Goal: Task Accomplishment & Management: Manage account settings

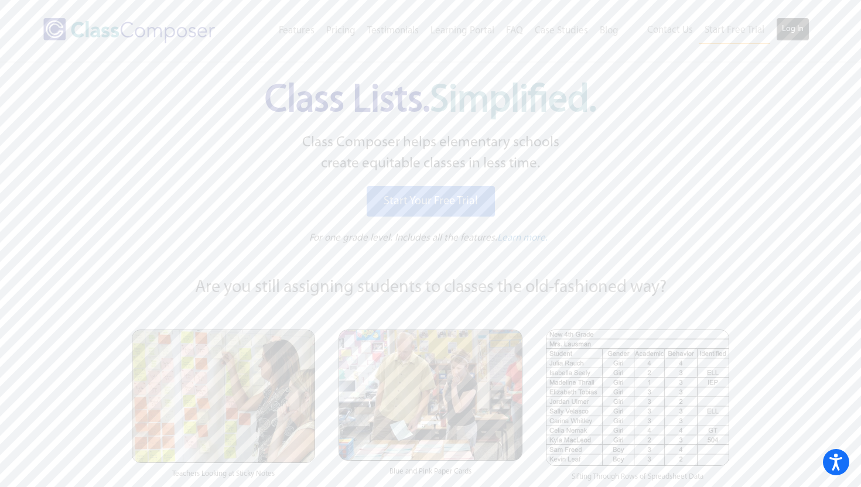
click at [800, 30] on link "Log In" at bounding box center [792, 29] width 33 height 23
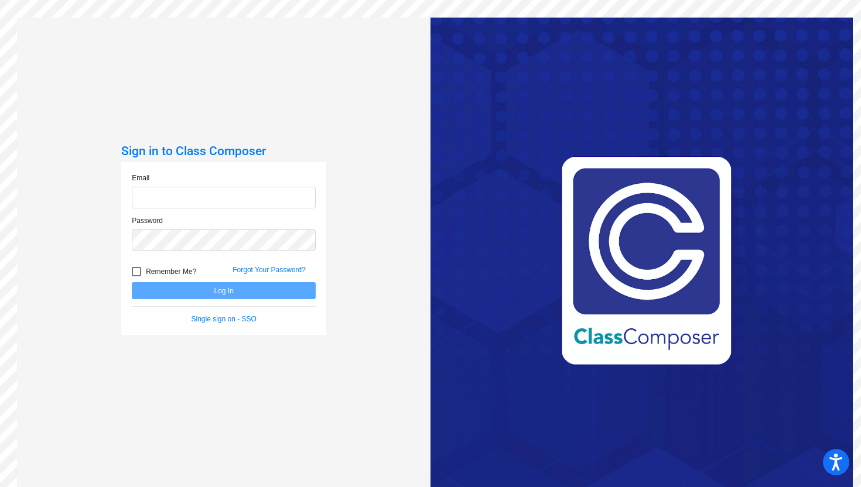
type input "[PERSON_NAME][EMAIL_ADDRESS][PERSON_NAME][DOMAIN_NAME]"
click at [229, 293] on button "Log In" at bounding box center [224, 290] width 184 height 17
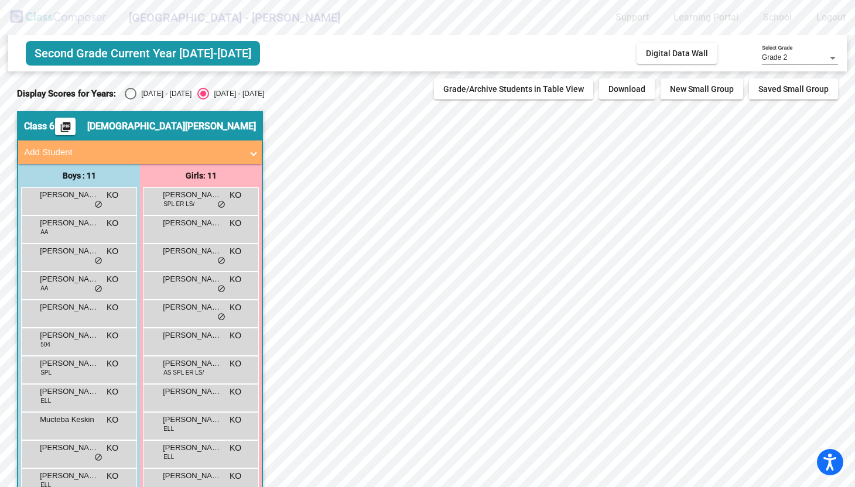
click at [148, 93] on div "[DATE] - [DATE]" at bounding box center [163, 93] width 55 height 11
click at [131, 100] on input "[DATE] - [DATE]" at bounding box center [130, 100] width 1 height 1
radio input "true"
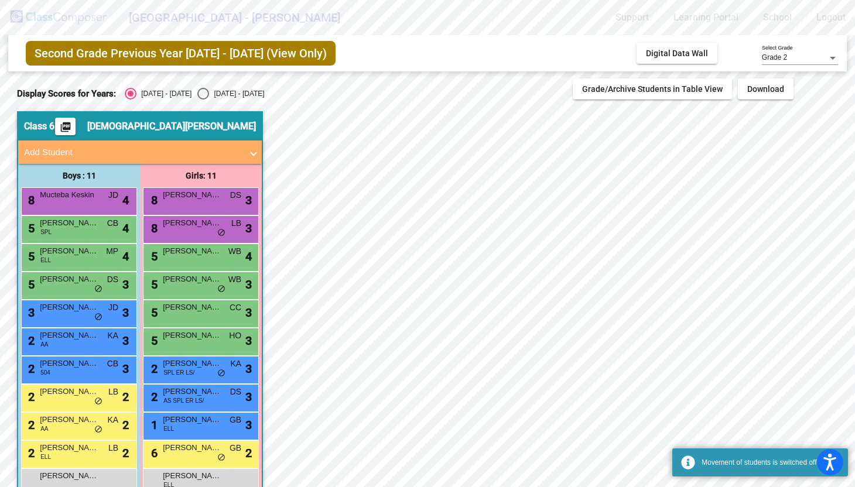
scroll to position [28, 0]
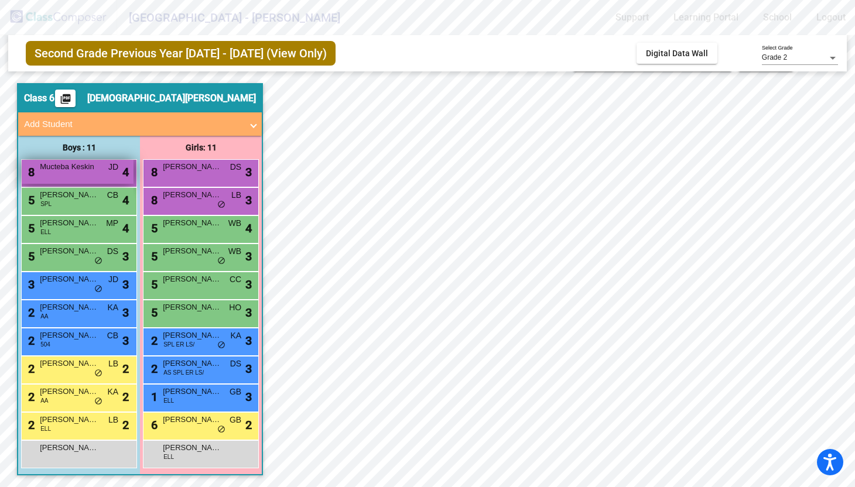
click at [90, 178] on div "8 Mucteba [PERSON_NAME] lock do_not_disturb_alt 4" at bounding box center [78, 172] width 112 height 24
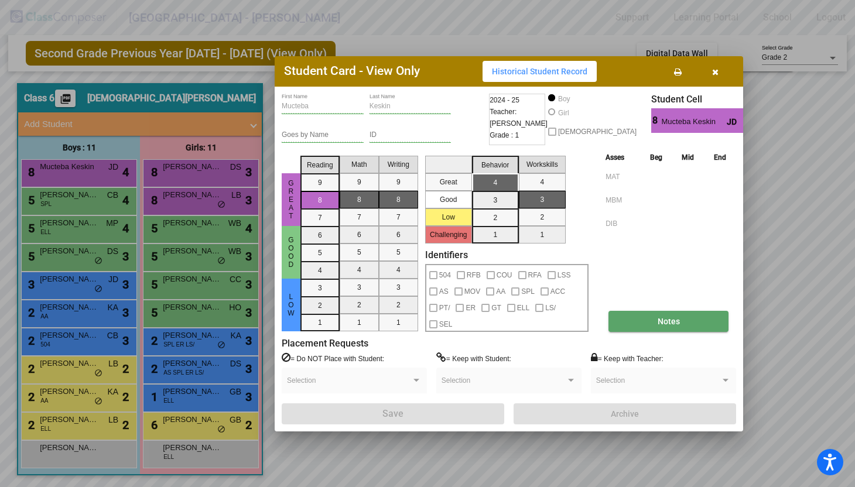
scroll to position [0, 0]
click at [87, 206] on div at bounding box center [427, 243] width 855 height 487
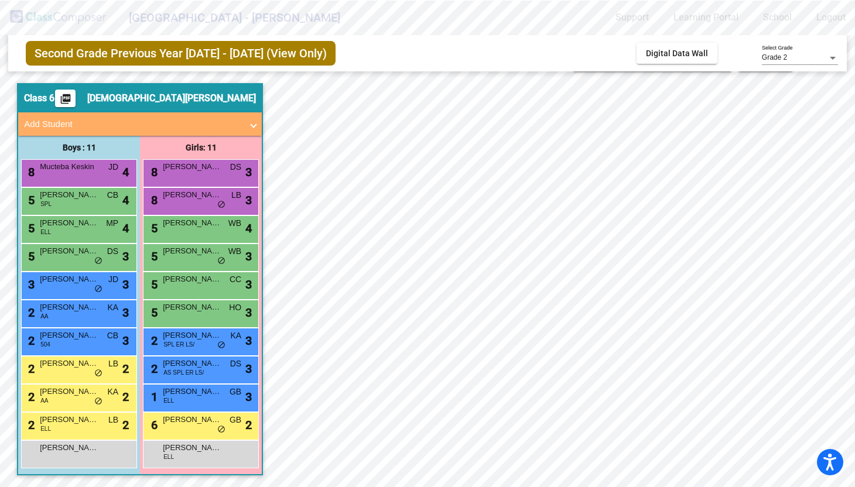
click at [87, 206] on div "5 [PERSON_NAME]-Sing SPL CB lock do_not_disturb_alt 4" at bounding box center [78, 200] width 112 height 24
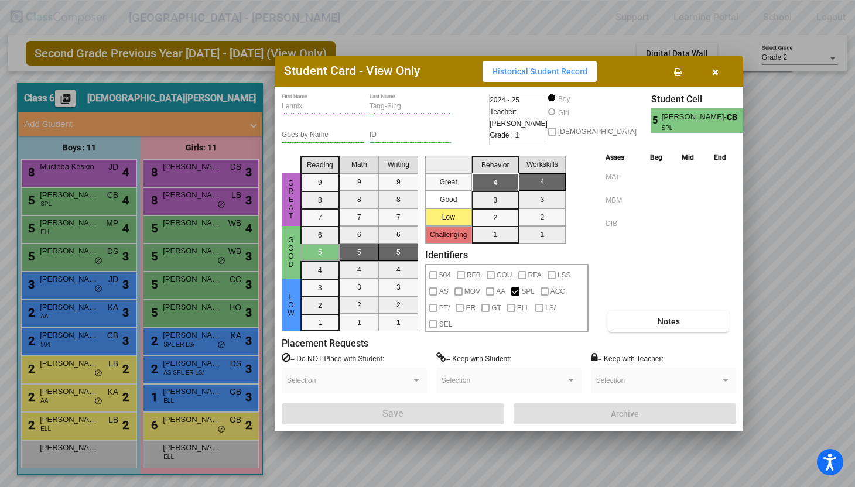
click at [88, 177] on div at bounding box center [427, 243] width 855 height 487
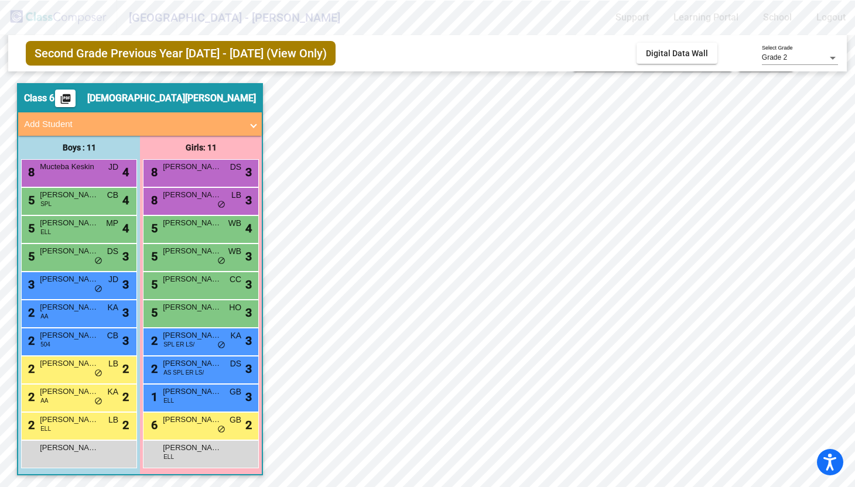
click at [88, 177] on div "8 Mucteba [PERSON_NAME] lock do_not_disturb_alt 4" at bounding box center [78, 172] width 112 height 24
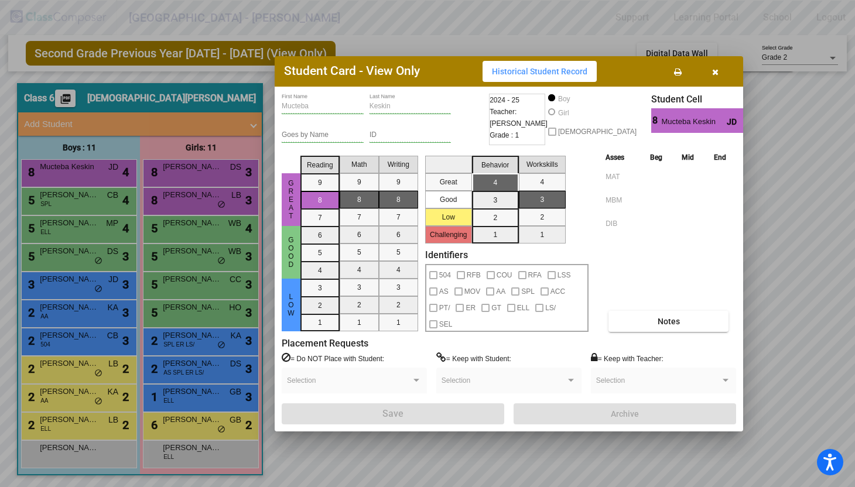
click at [80, 228] on div at bounding box center [427, 243] width 855 height 487
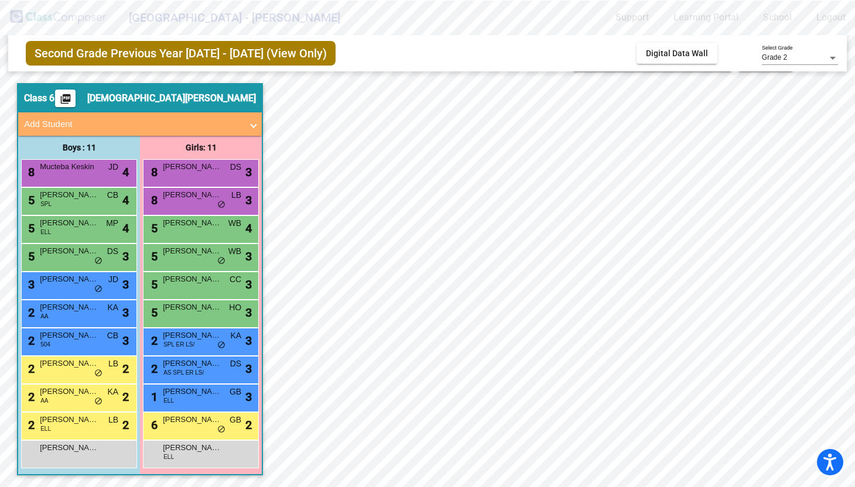
click at [80, 228] on div "5 [PERSON_NAME] ELL MP lock do_not_disturb_alt 4" at bounding box center [78, 228] width 112 height 24
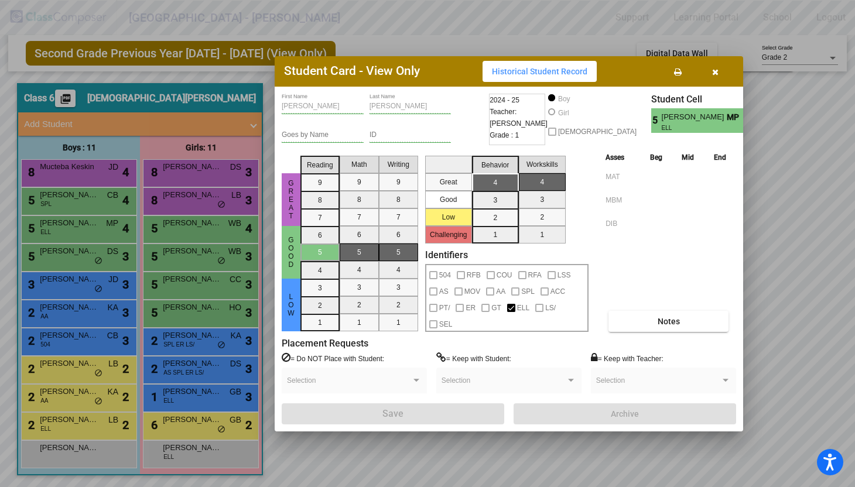
click at [73, 264] on div at bounding box center [427, 243] width 855 height 487
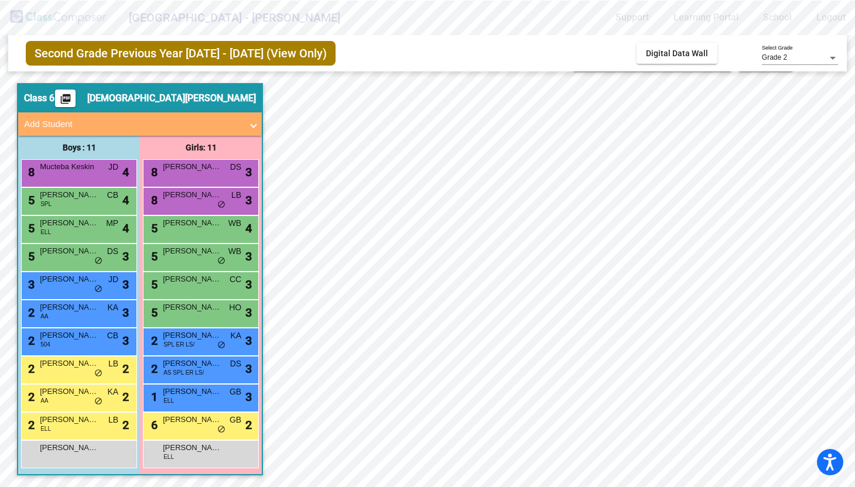
click at [73, 264] on div "5 [PERSON_NAME] DS lock do_not_disturb_alt 3" at bounding box center [78, 256] width 112 height 24
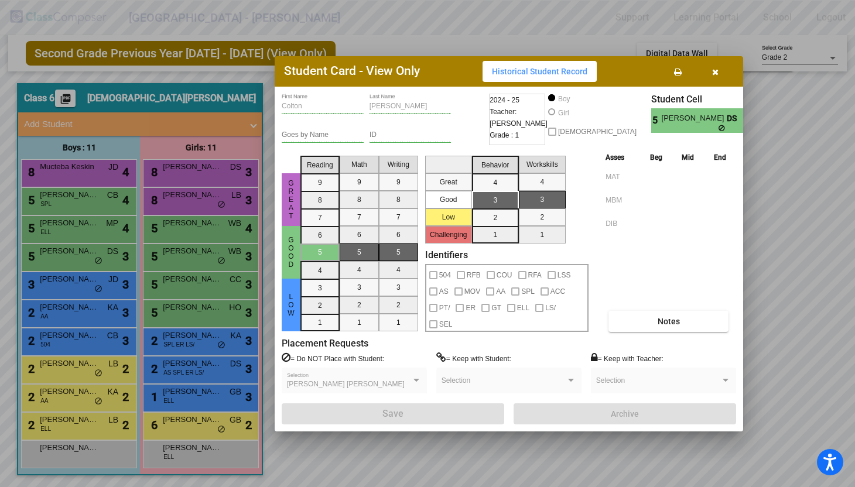
click at [70, 287] on div at bounding box center [427, 243] width 855 height 487
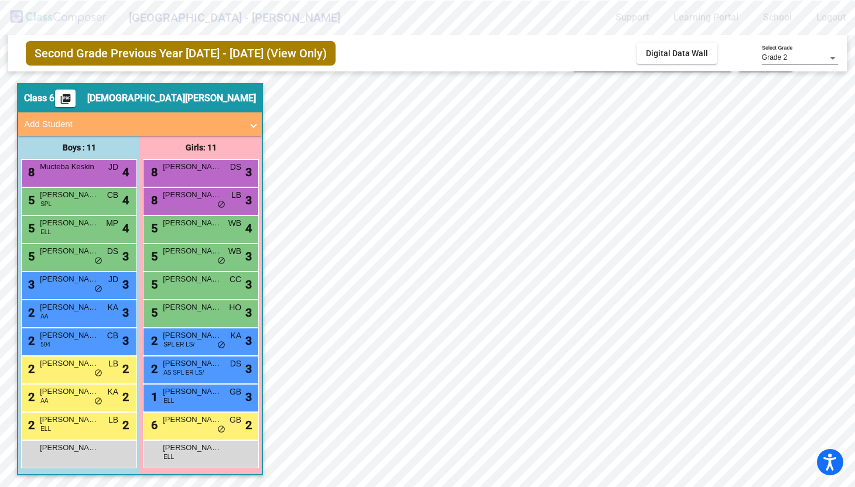
click at [70, 287] on div "3 [PERSON_NAME] lock do_not_disturb_alt 3" at bounding box center [78, 284] width 112 height 24
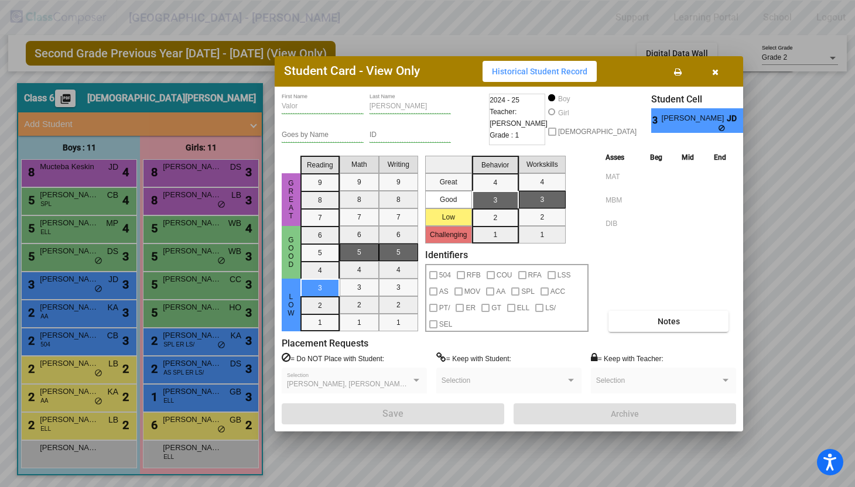
click at [66, 307] on div at bounding box center [427, 243] width 855 height 487
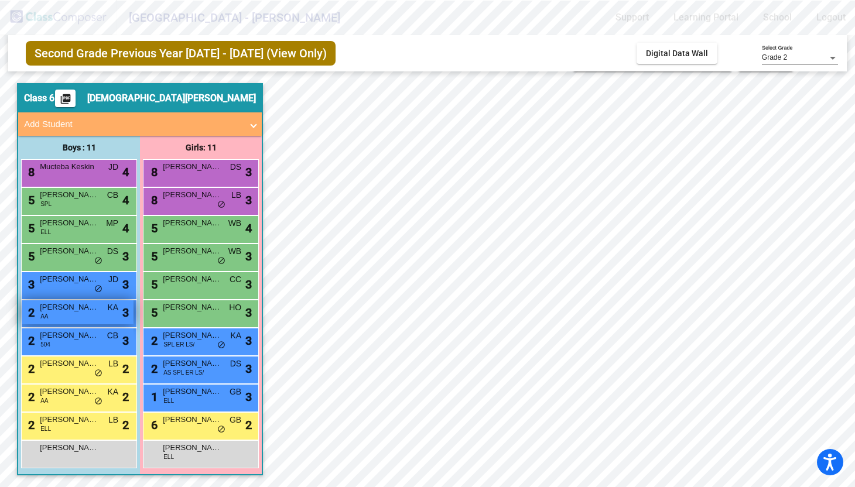
click at [66, 312] on span "[PERSON_NAME]" at bounding box center [69, 308] width 59 height 12
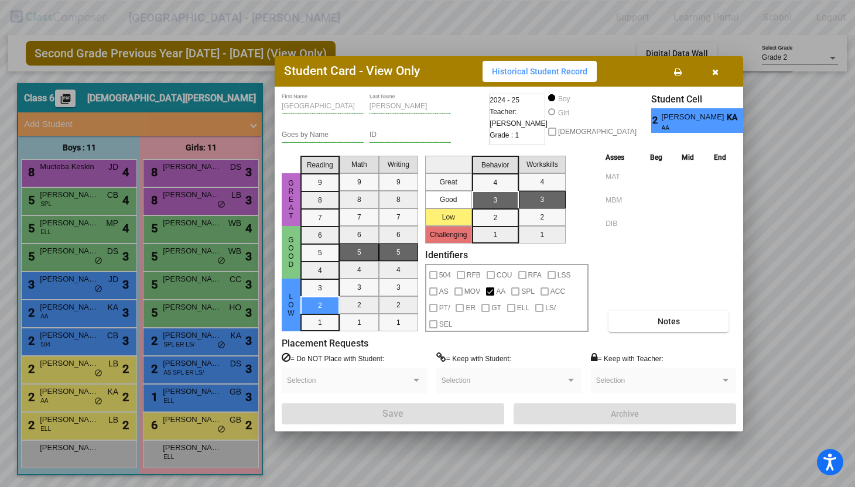
click at [63, 334] on div at bounding box center [427, 243] width 855 height 487
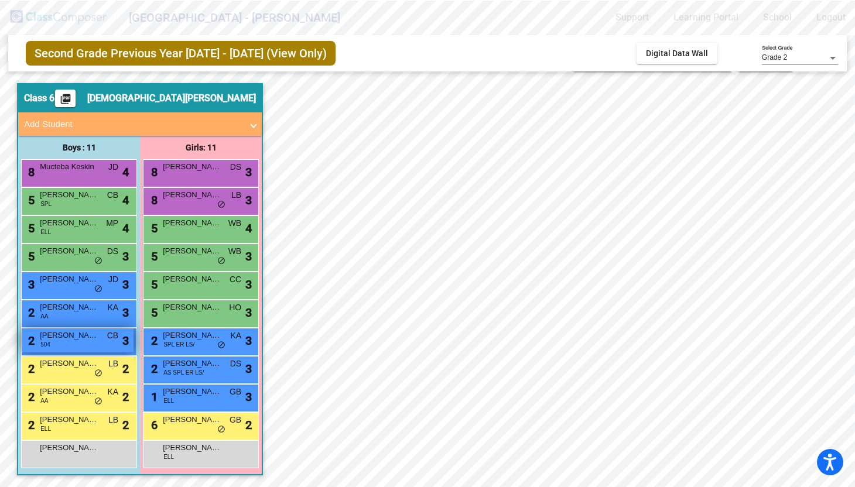
click at [63, 343] on div "2 [PERSON_NAME] 504 CB lock do_not_disturb_alt 3" at bounding box center [78, 341] width 112 height 24
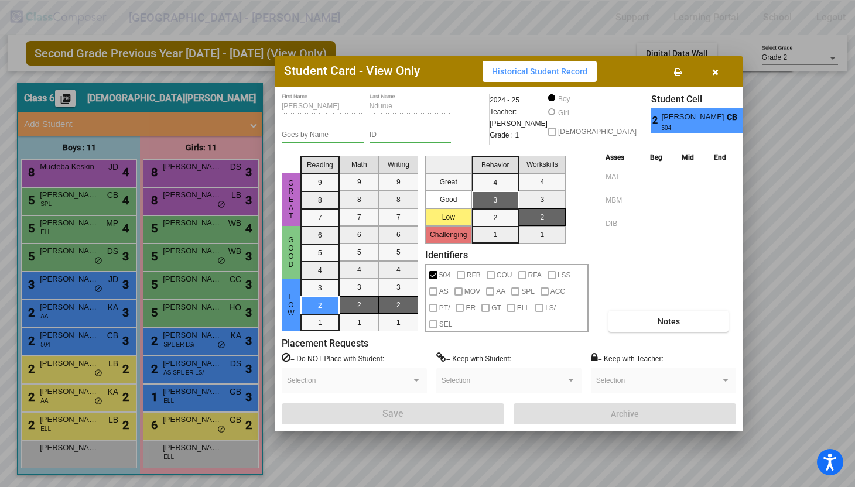
click at [57, 367] on div at bounding box center [427, 243] width 855 height 487
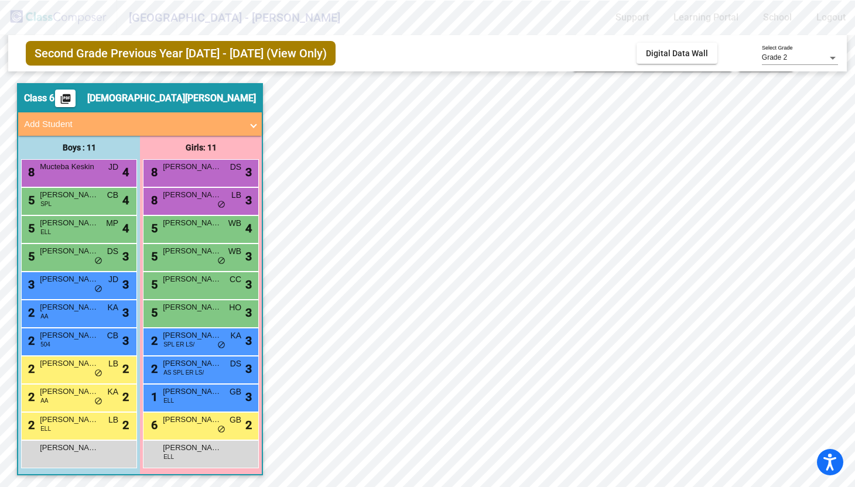
click at [57, 367] on span "[PERSON_NAME]" at bounding box center [69, 364] width 59 height 12
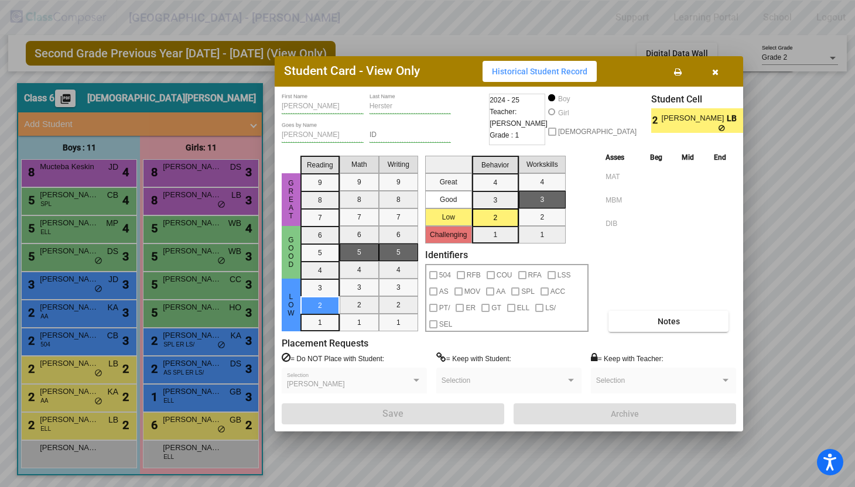
click at [54, 396] on div at bounding box center [427, 243] width 855 height 487
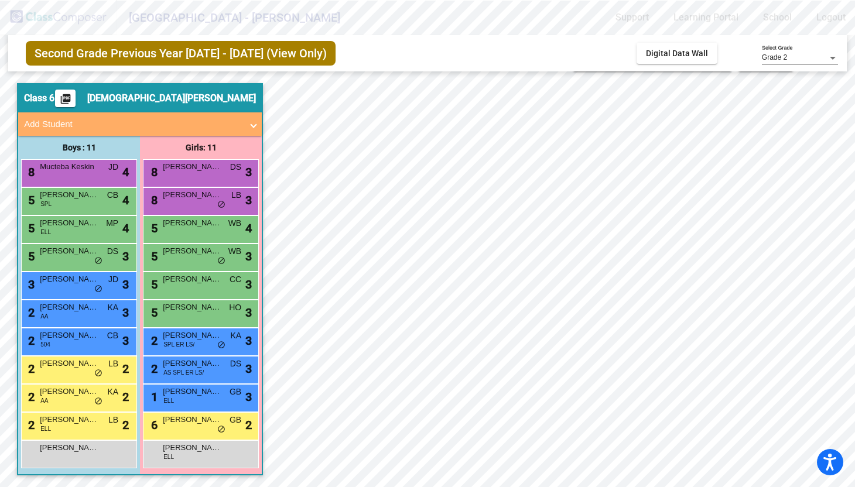
click at [54, 396] on span "[PERSON_NAME]" at bounding box center [69, 392] width 59 height 12
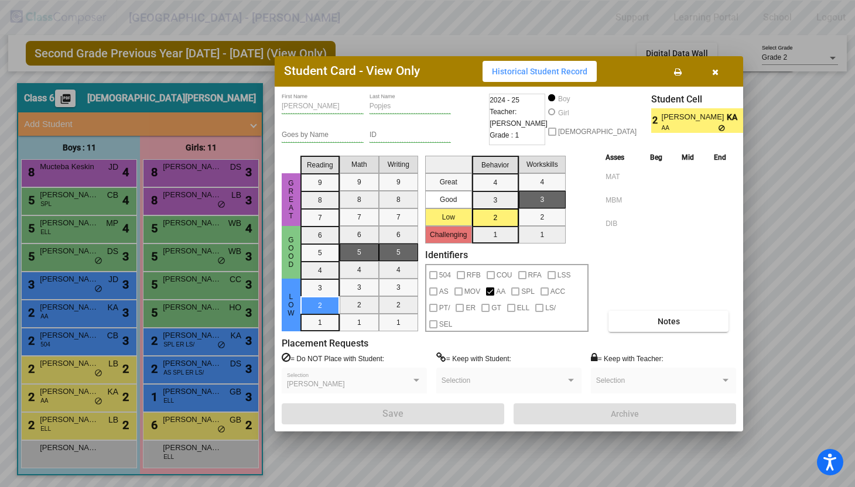
click at [54, 423] on div at bounding box center [427, 243] width 855 height 487
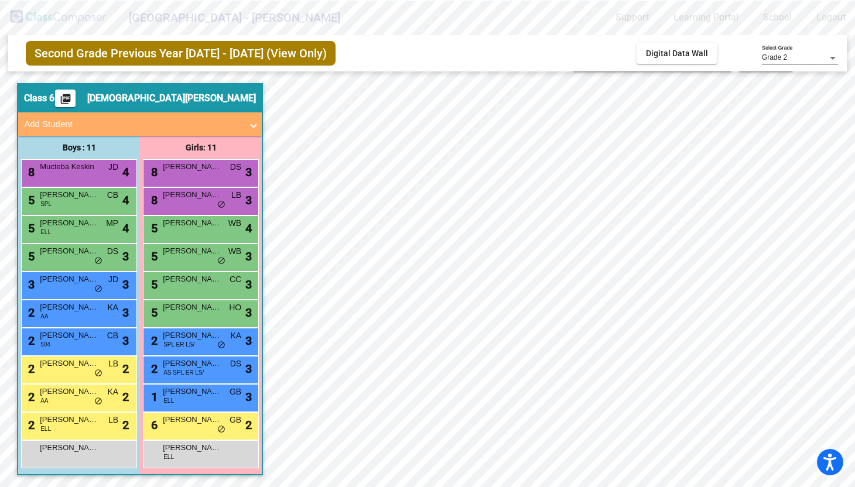
click at [54, 423] on span "[PERSON_NAME]" at bounding box center [69, 420] width 59 height 12
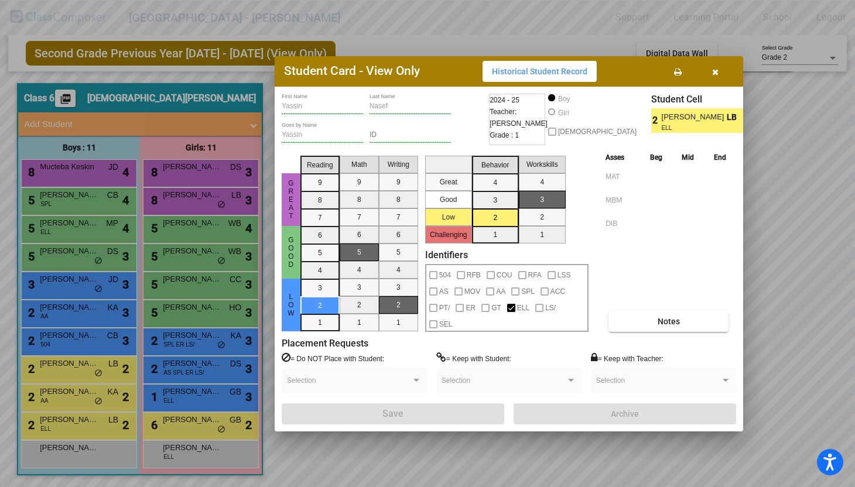
click at [57, 450] on div at bounding box center [427, 243] width 855 height 487
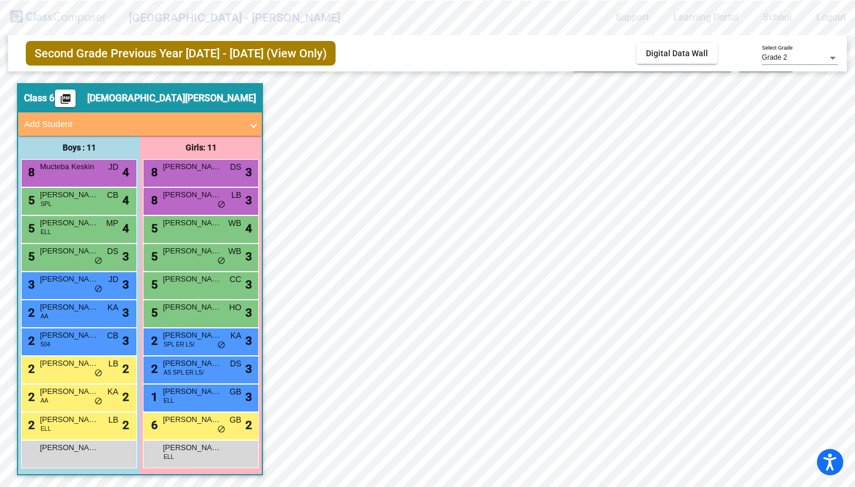
click at [57, 450] on span "[PERSON_NAME]" at bounding box center [69, 448] width 59 height 12
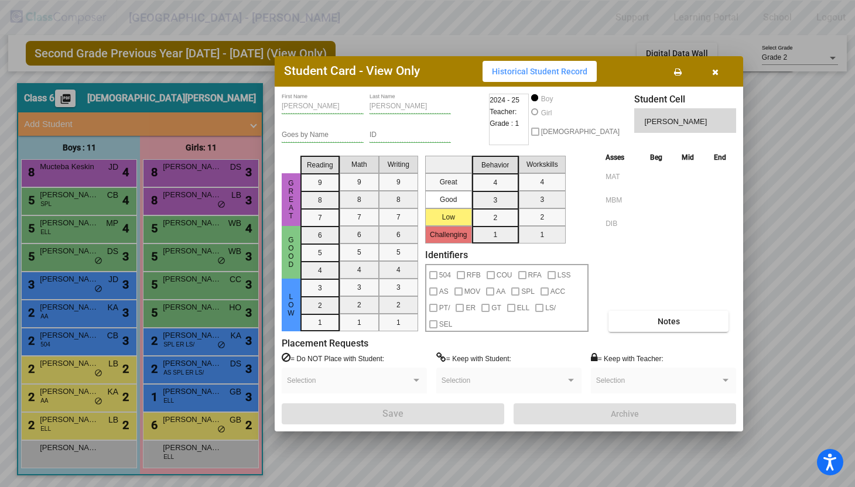
click at [193, 183] on div at bounding box center [427, 243] width 855 height 487
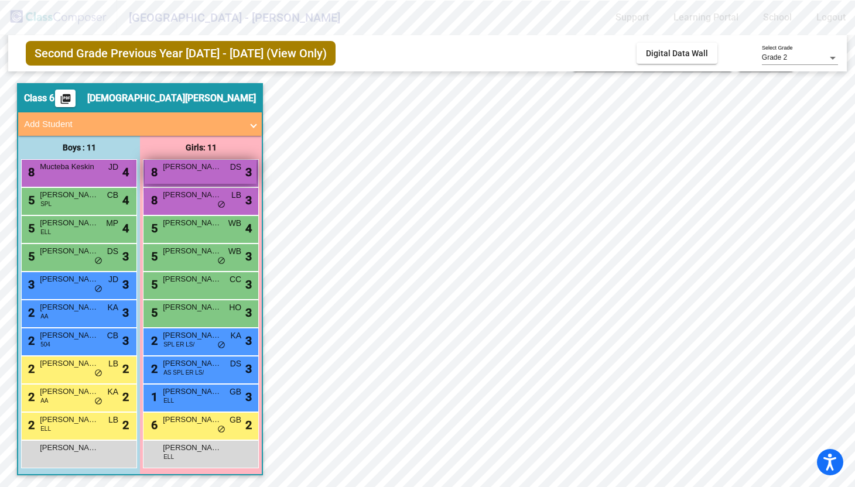
click at [193, 180] on div "8 [PERSON_NAME] [PERSON_NAME] lock do_not_disturb_alt 3" at bounding box center [201, 172] width 112 height 24
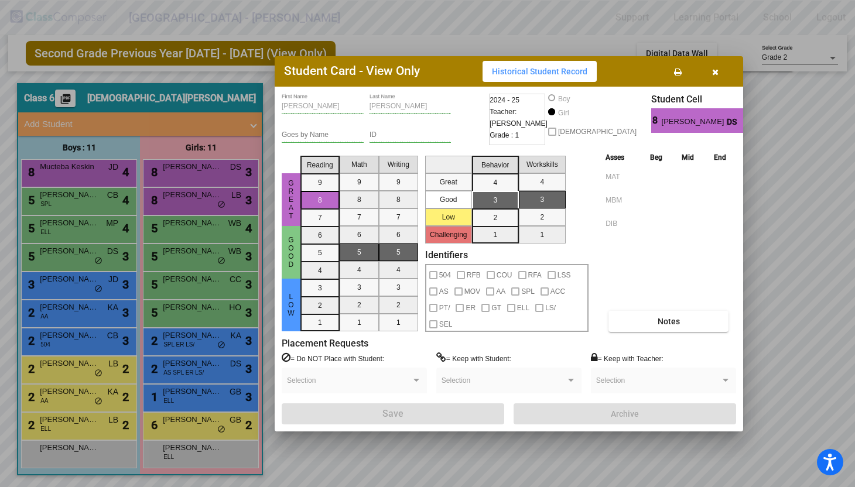
click at [189, 194] on div at bounding box center [427, 243] width 855 height 487
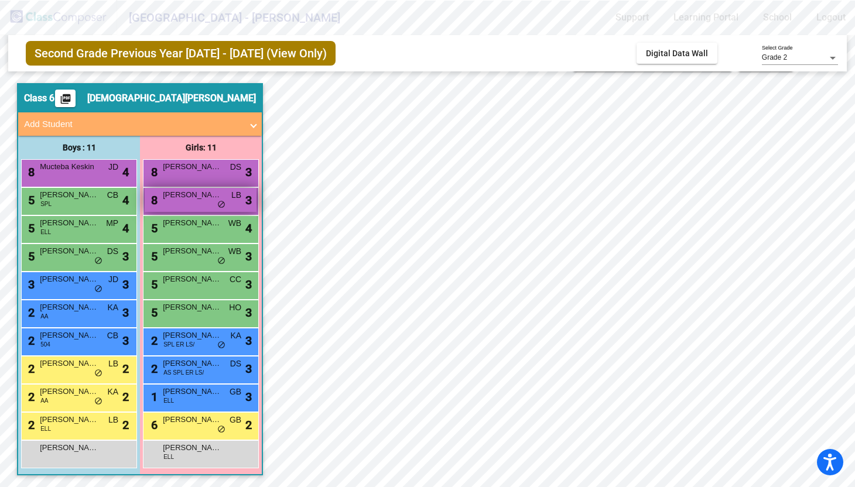
click at [189, 200] on span "[PERSON_NAME]" at bounding box center [192, 195] width 59 height 12
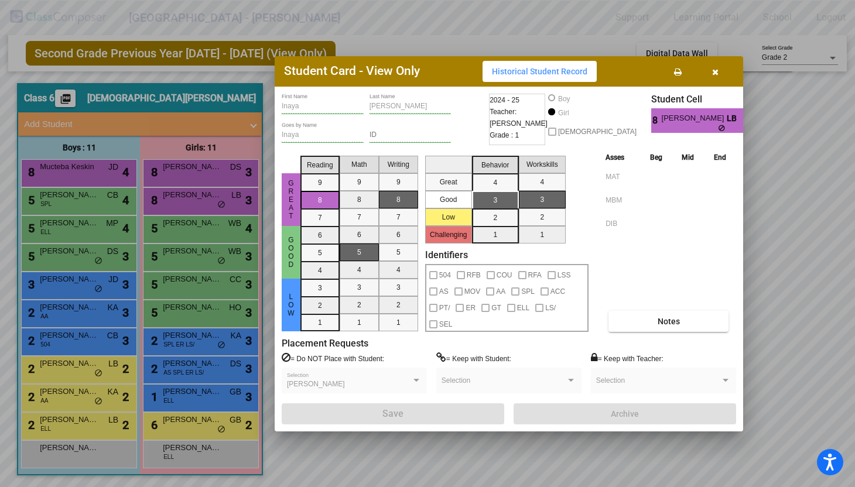
click at [183, 224] on div at bounding box center [427, 243] width 855 height 487
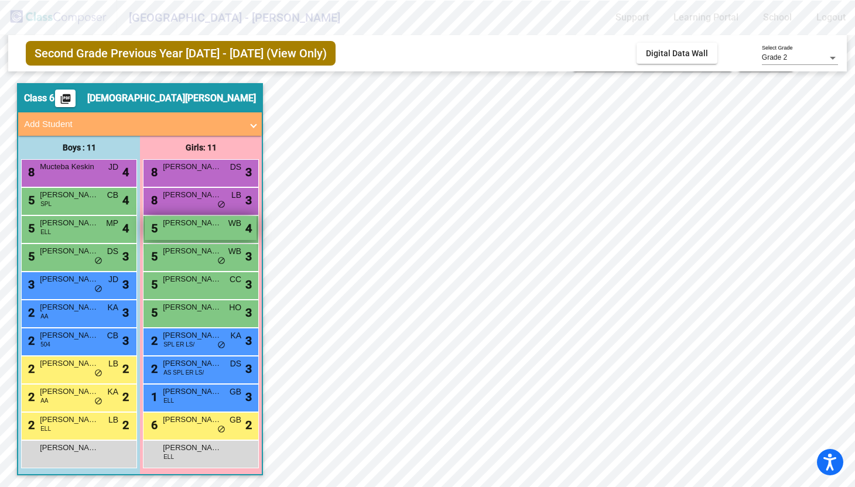
click at [183, 227] on span "[PERSON_NAME]" at bounding box center [192, 223] width 59 height 12
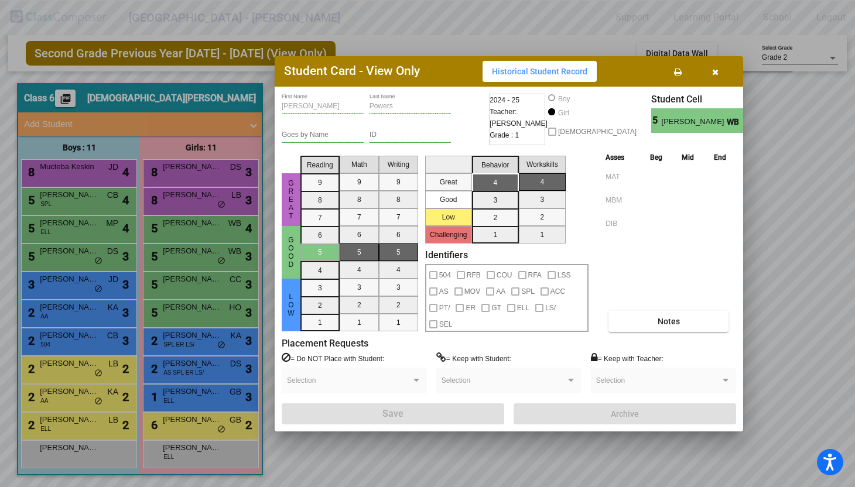
click at [176, 257] on div at bounding box center [427, 243] width 855 height 487
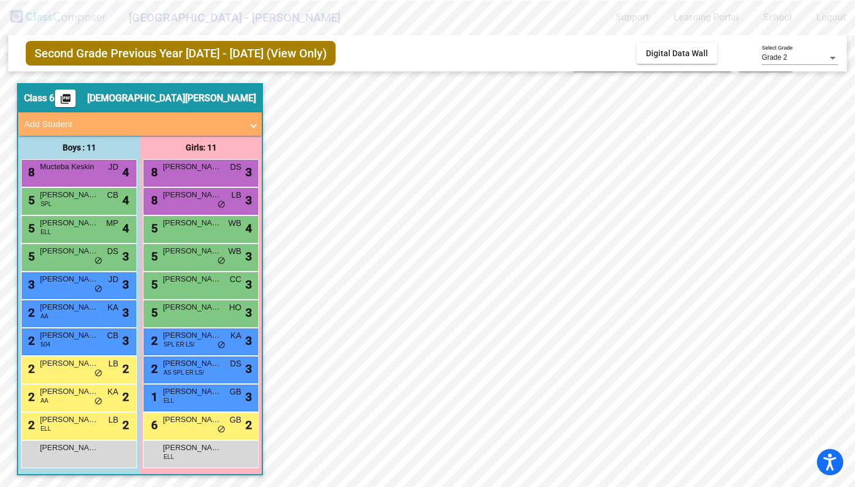
click at [176, 257] on div "5 [PERSON_NAME] WB lock do_not_disturb_alt 3" at bounding box center [201, 256] width 112 height 24
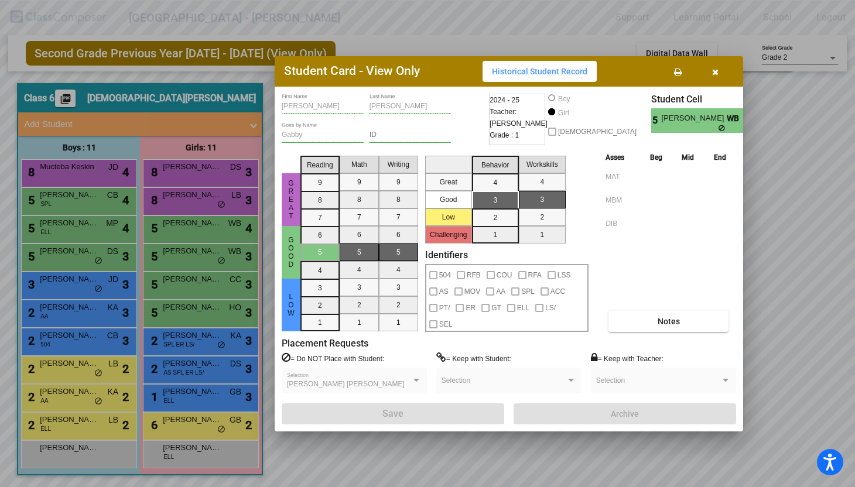
click at [172, 284] on div at bounding box center [427, 243] width 855 height 487
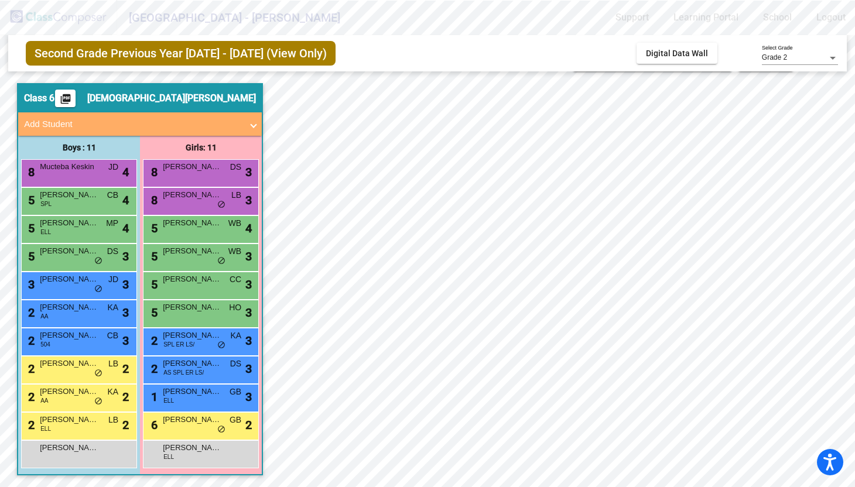
click at [172, 284] on span "[PERSON_NAME]" at bounding box center [192, 280] width 59 height 12
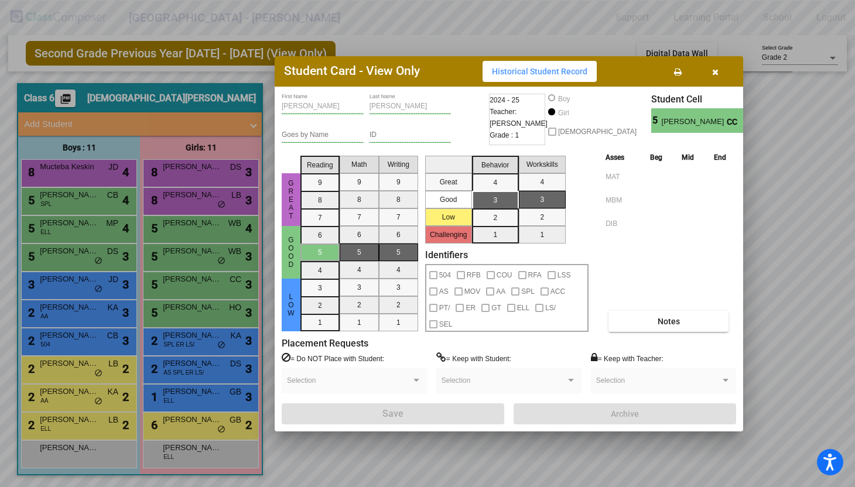
click at [168, 316] on div at bounding box center [427, 243] width 855 height 487
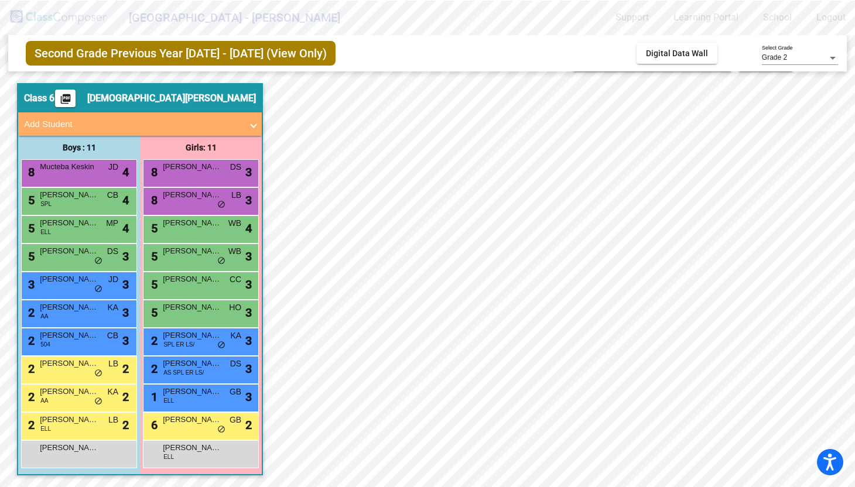
click at [168, 316] on div "5 [PERSON_NAME] HO lock do_not_disturb_alt 3" at bounding box center [201, 312] width 112 height 24
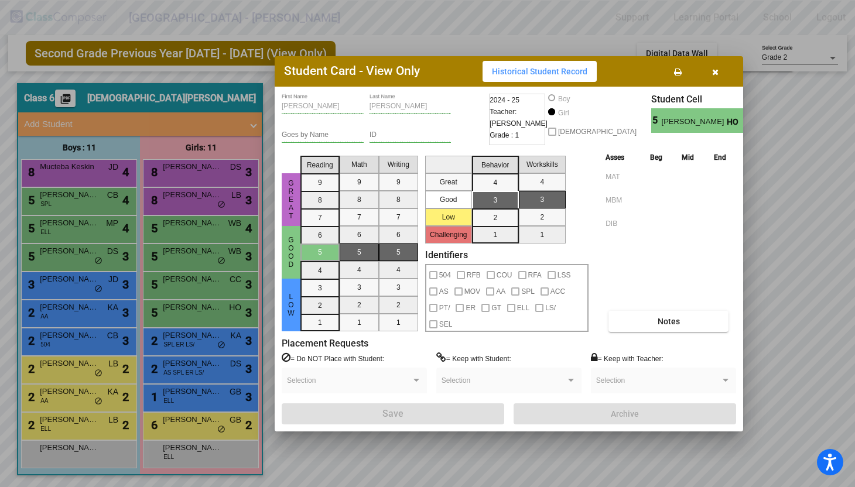
click at [177, 288] on div at bounding box center [427, 243] width 855 height 487
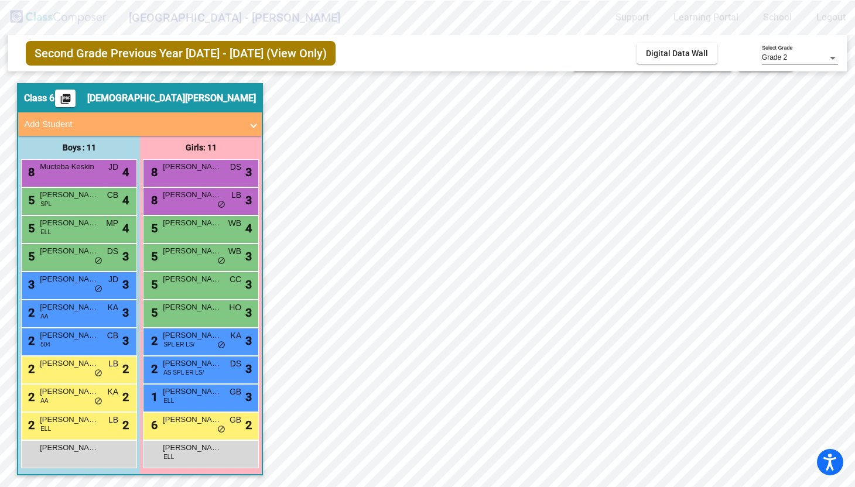
click at [177, 288] on div "5 [PERSON_NAME] CC lock do_not_disturb_alt 3" at bounding box center [201, 284] width 112 height 24
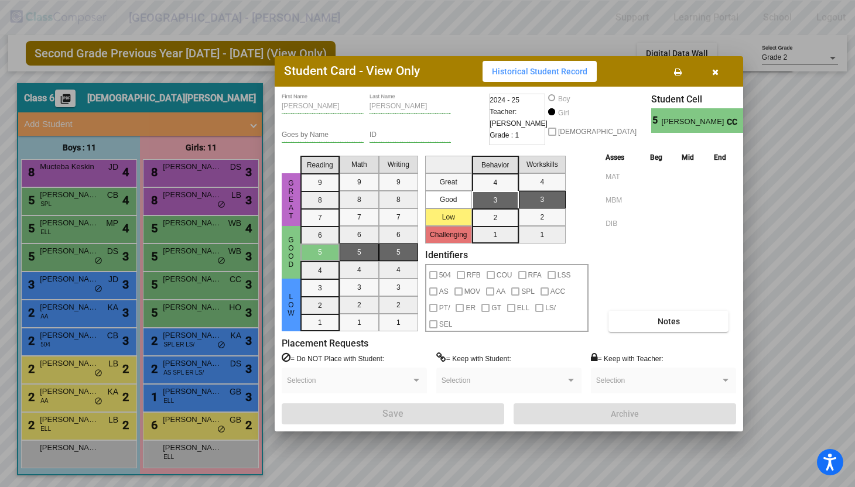
click at [184, 262] on div at bounding box center [427, 243] width 855 height 487
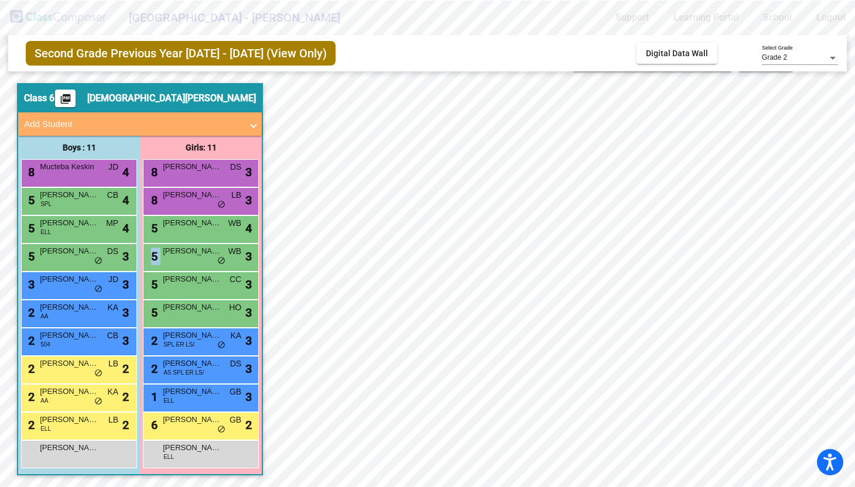
click at [184, 262] on div "5 [PERSON_NAME] WB lock do_not_disturb_alt 3" at bounding box center [201, 256] width 112 height 24
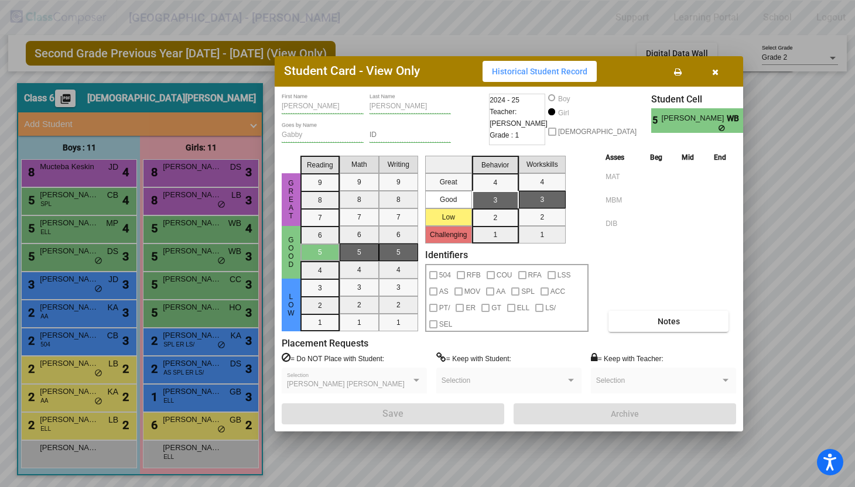
click at [189, 234] on div at bounding box center [427, 243] width 855 height 487
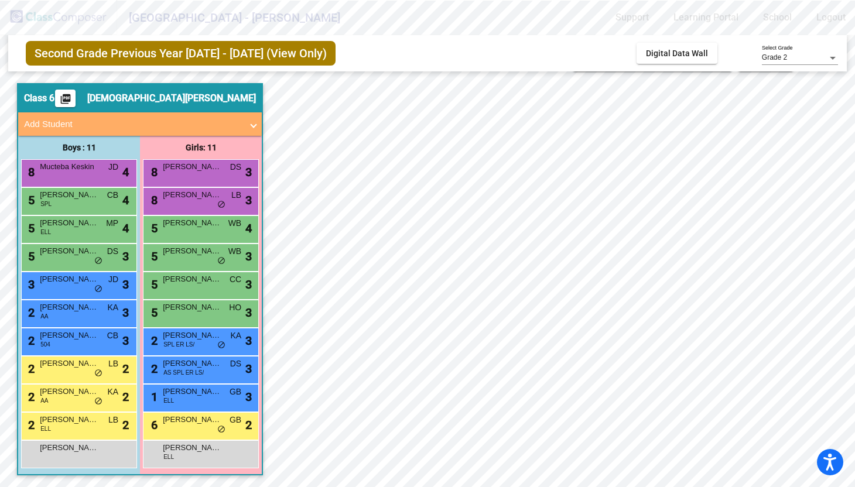
click at [189, 234] on div "5 [PERSON_NAME] WB lock do_not_disturb_alt 4" at bounding box center [201, 228] width 112 height 24
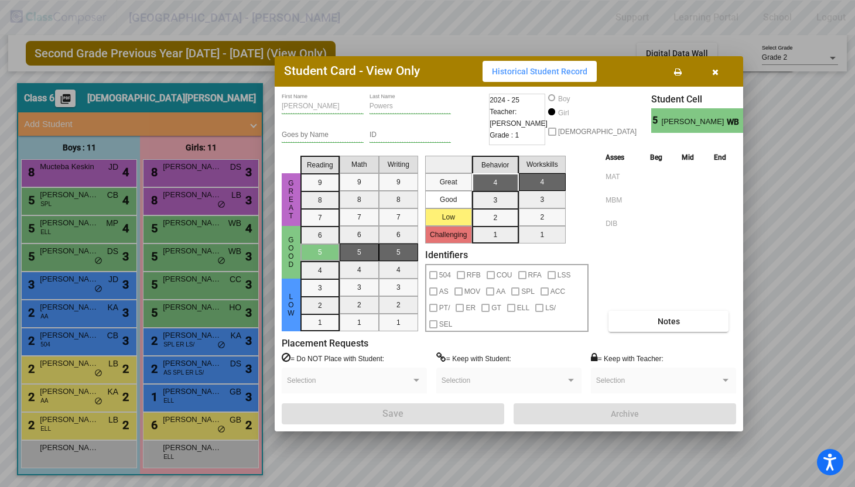
click at [190, 202] on div at bounding box center [427, 243] width 855 height 487
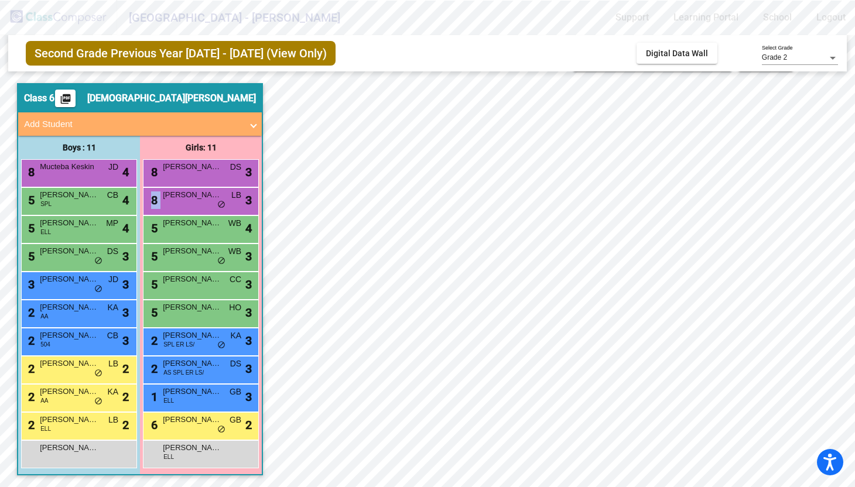
click at [190, 202] on div "8 [PERSON_NAME] lock do_not_disturb_alt 3" at bounding box center [201, 200] width 112 height 24
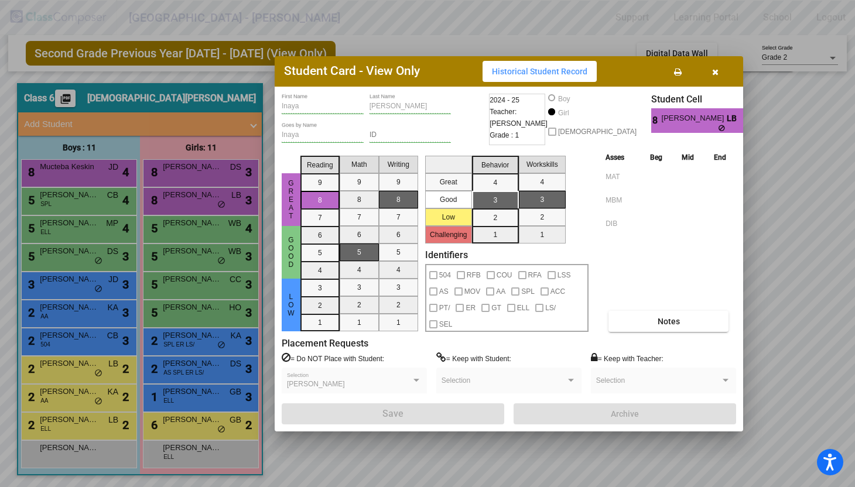
click at [196, 173] on div at bounding box center [427, 243] width 855 height 487
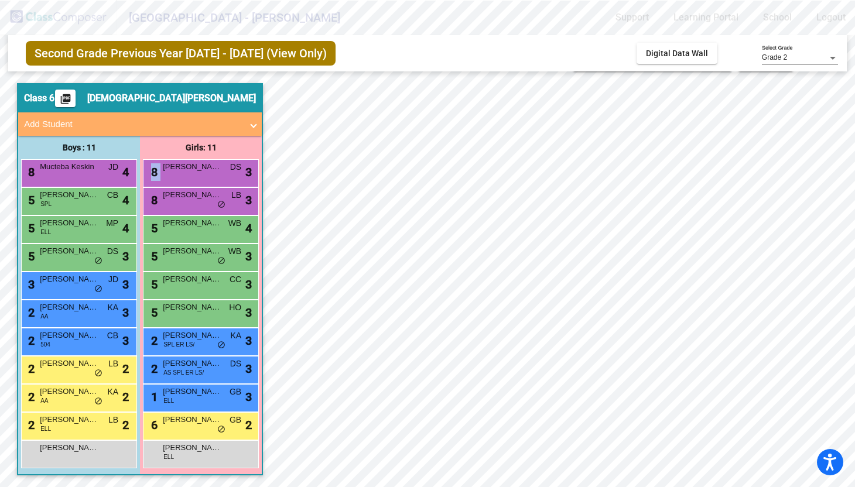
click at [196, 173] on div "8 [PERSON_NAME] [PERSON_NAME] lock do_not_disturb_alt 3" at bounding box center [201, 172] width 112 height 24
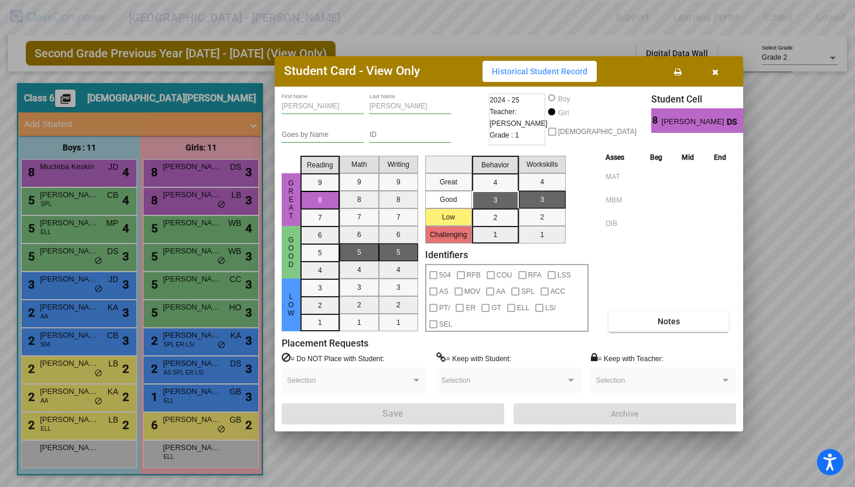
click at [81, 179] on div at bounding box center [427, 243] width 855 height 487
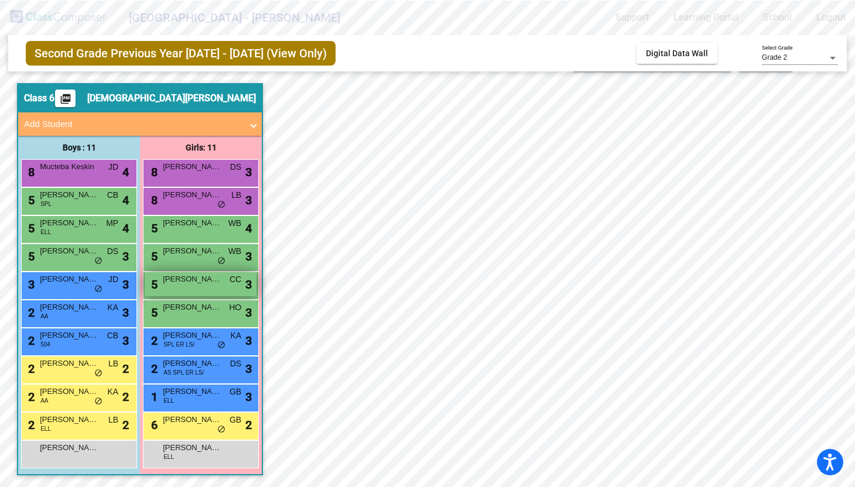
click at [194, 283] on span "[PERSON_NAME]" at bounding box center [192, 280] width 59 height 12
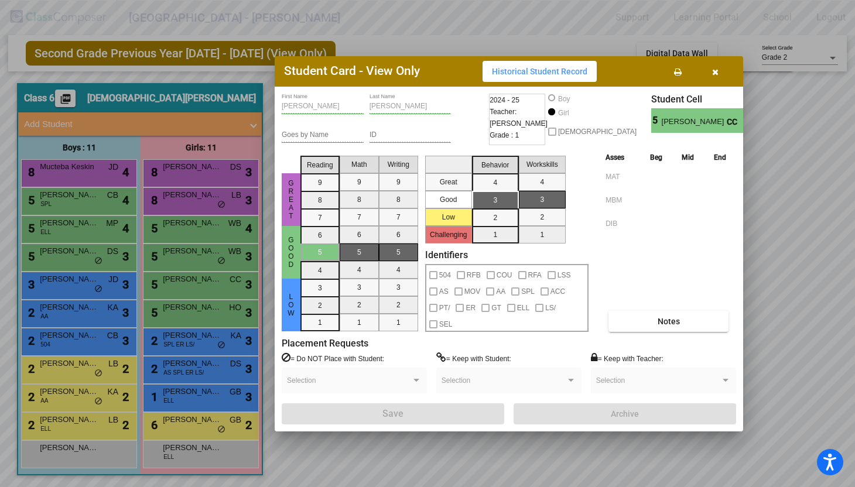
click at [201, 375] on div at bounding box center [427, 243] width 855 height 487
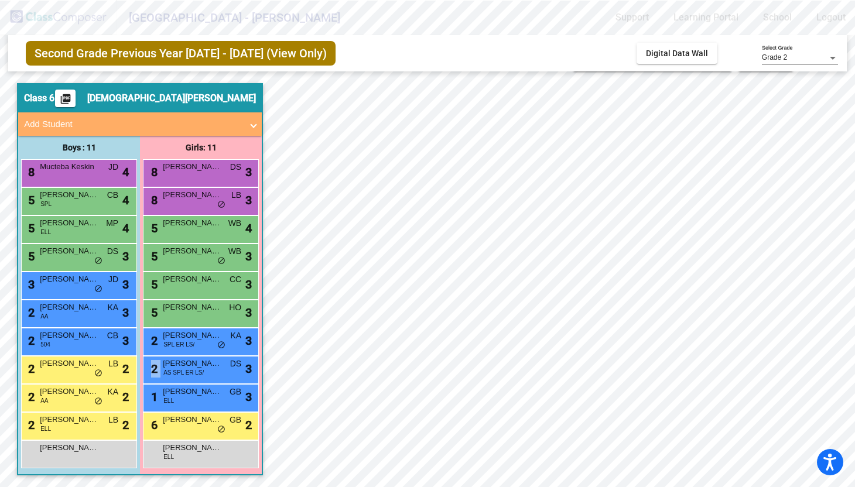
click at [201, 375] on div "2 [PERSON_NAME] AS SPL ER LS/ DS lock do_not_disturb_alt 3" at bounding box center [201, 369] width 112 height 24
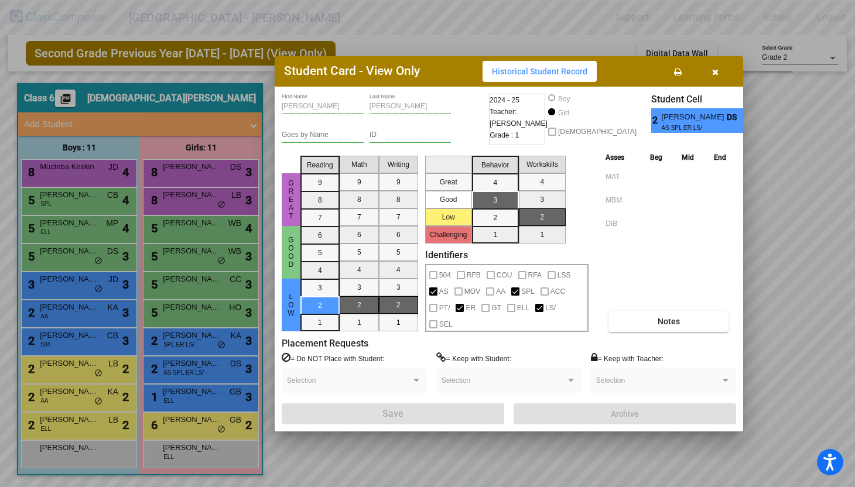
click at [69, 289] on div at bounding box center [427, 243] width 855 height 487
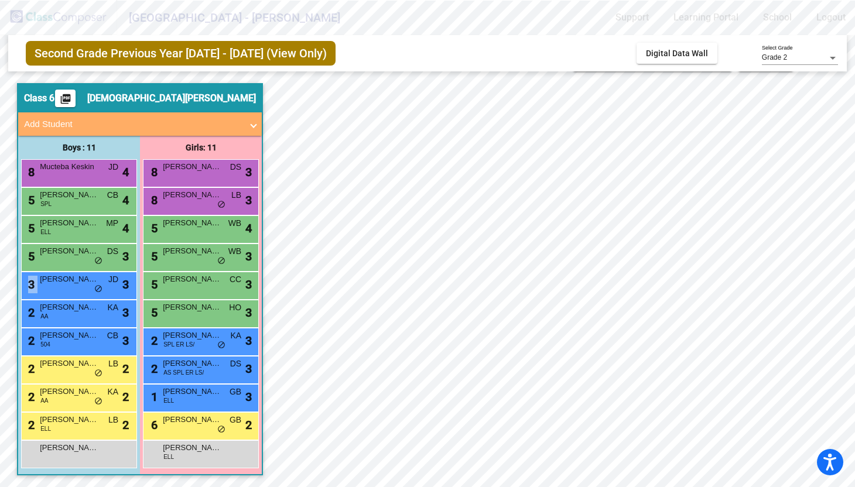
click at [69, 289] on div "3 [PERSON_NAME] lock do_not_disturb_alt 3" at bounding box center [78, 284] width 112 height 24
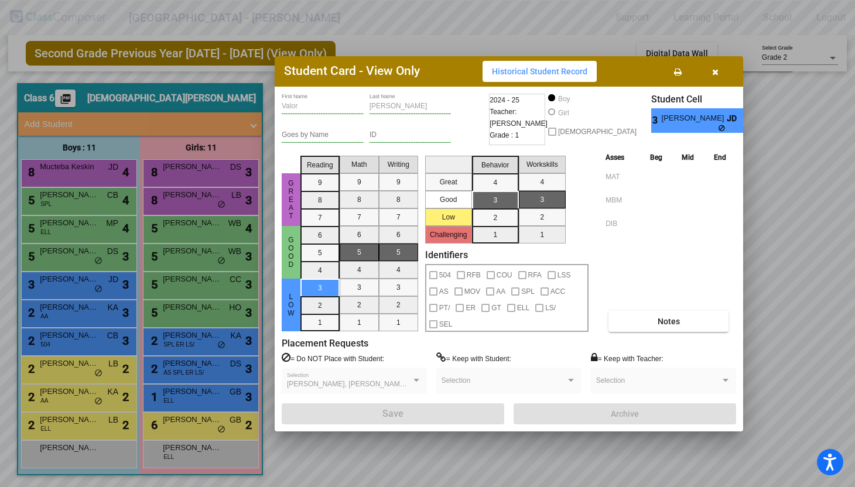
click at [66, 382] on div at bounding box center [427, 243] width 855 height 487
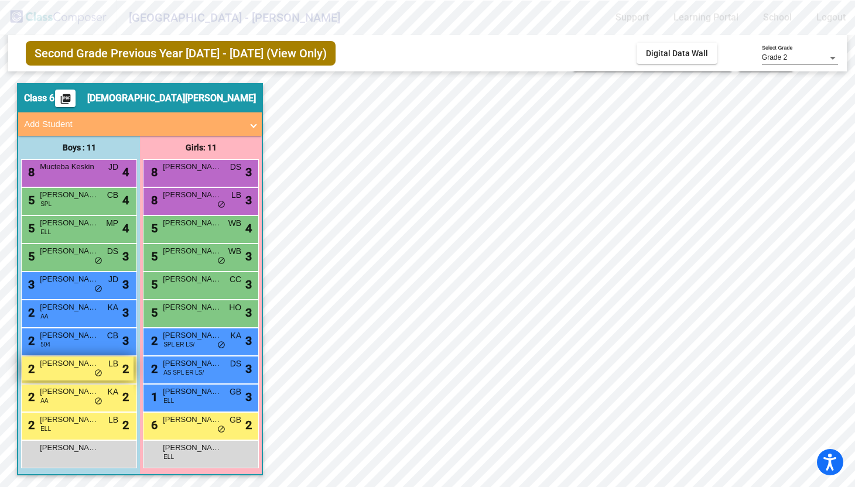
click at [67, 378] on div "2 [PERSON_NAME] LB lock do_not_disturb_alt 2" at bounding box center [78, 369] width 112 height 24
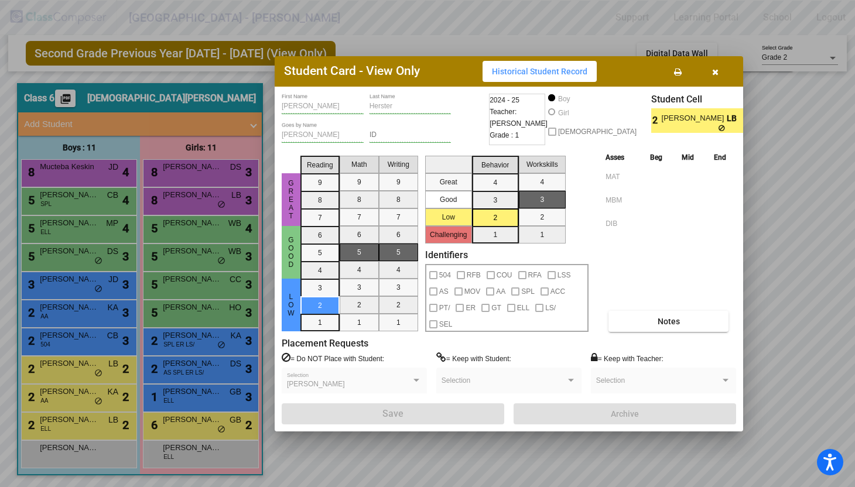
click at [165, 182] on div at bounding box center [427, 243] width 855 height 487
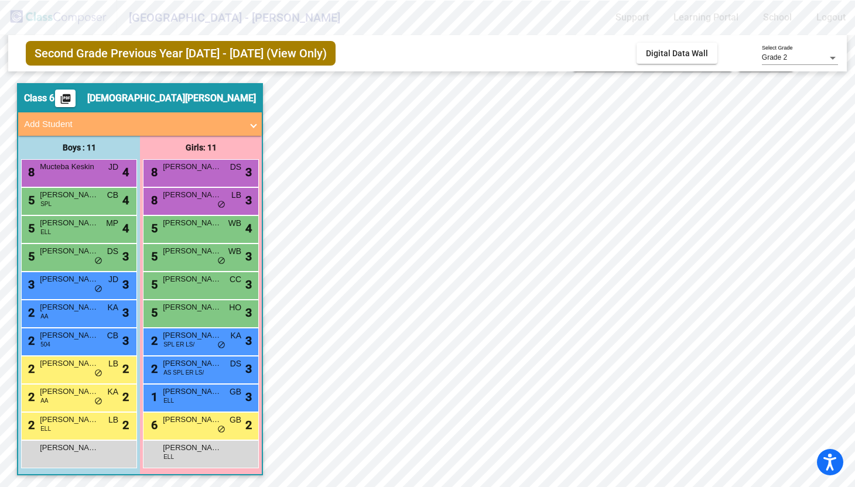
click at [165, 182] on div "8 [PERSON_NAME] [PERSON_NAME] lock do_not_disturb_alt 3" at bounding box center [201, 172] width 112 height 24
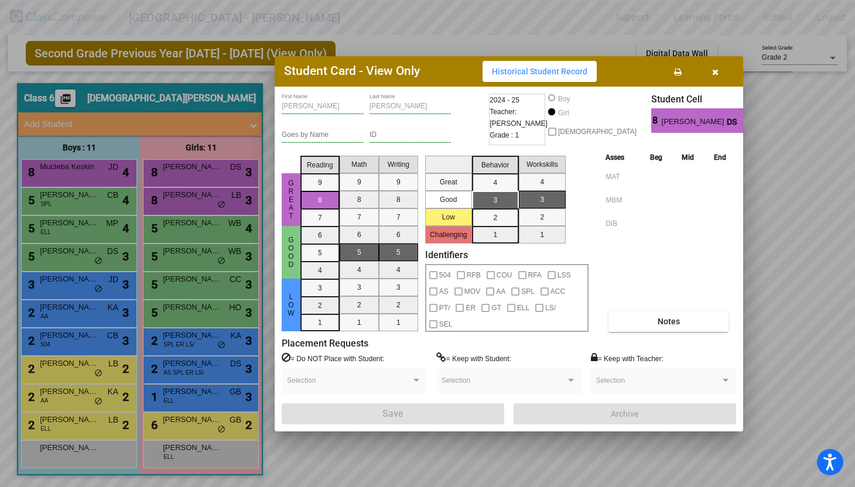
click at [183, 428] on div at bounding box center [427, 243] width 855 height 487
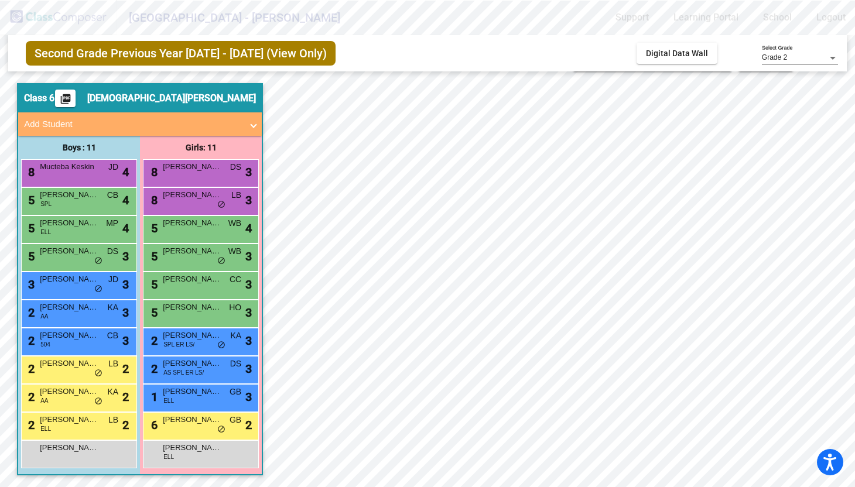
click at [183, 428] on div "6 [PERSON_NAME] GB lock do_not_disturb_alt 2" at bounding box center [201, 425] width 112 height 24
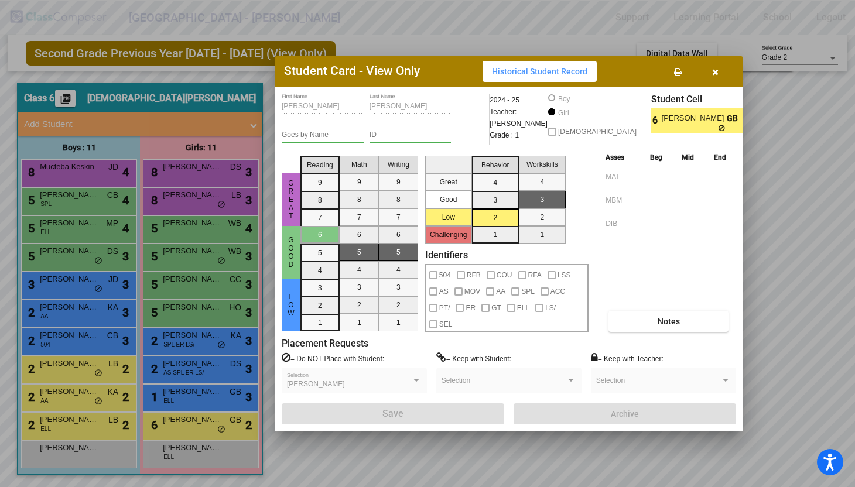
click at [165, 348] on div at bounding box center [427, 243] width 855 height 487
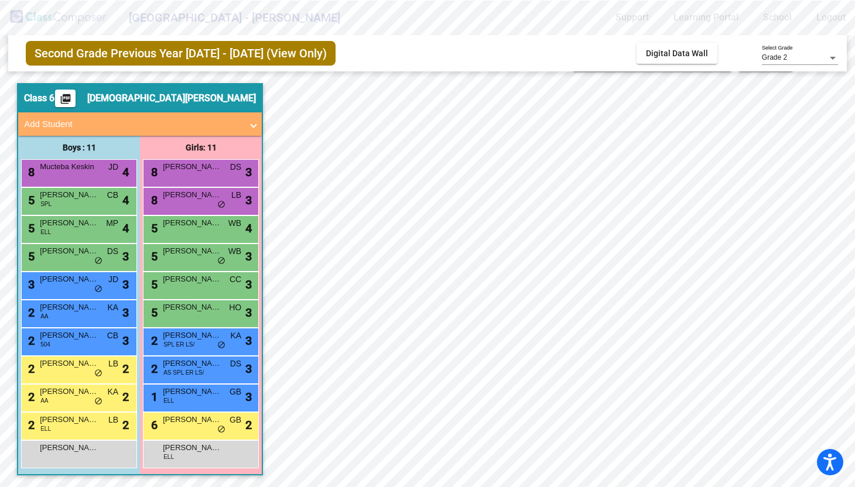
click at [165, 348] on span "SPL ER LS/" at bounding box center [178, 344] width 31 height 9
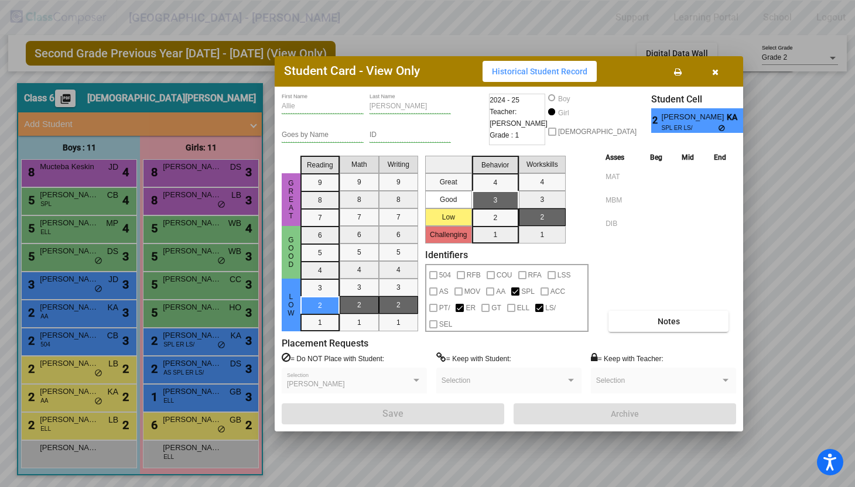
click at [65, 461] on div at bounding box center [427, 243] width 855 height 487
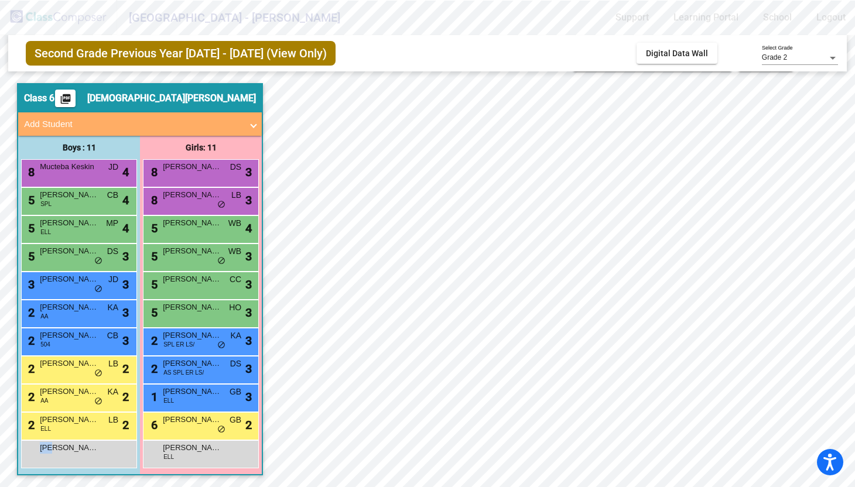
click at [65, 461] on div "[PERSON_NAME] lock do_not_disturb_alt" at bounding box center [78, 453] width 112 height 24
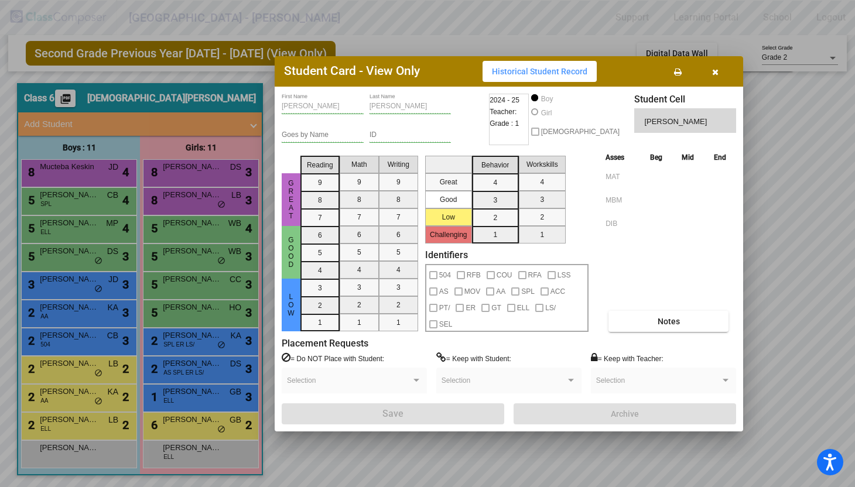
click at [90, 425] on div at bounding box center [427, 243] width 855 height 487
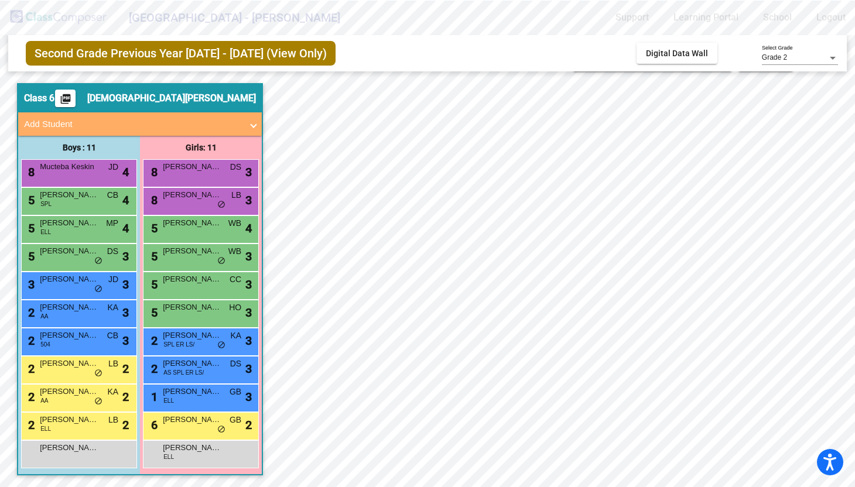
click at [90, 425] on span "[PERSON_NAME]" at bounding box center [69, 420] width 59 height 12
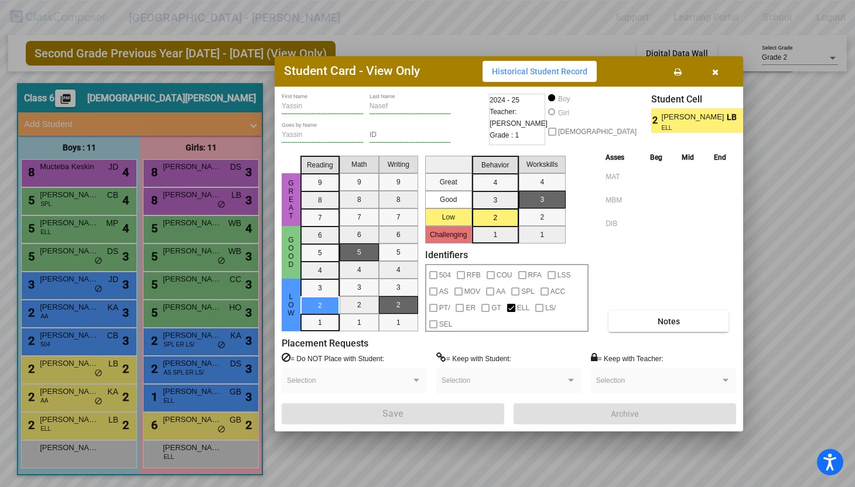
click at [62, 344] on div at bounding box center [427, 243] width 855 height 487
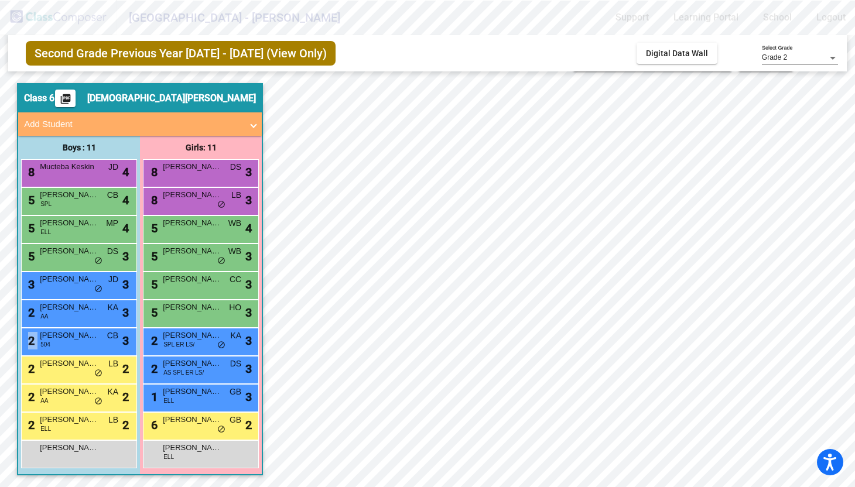
click at [62, 344] on div "2 [PERSON_NAME] 504 CB lock do_not_disturb_alt 3" at bounding box center [78, 341] width 112 height 24
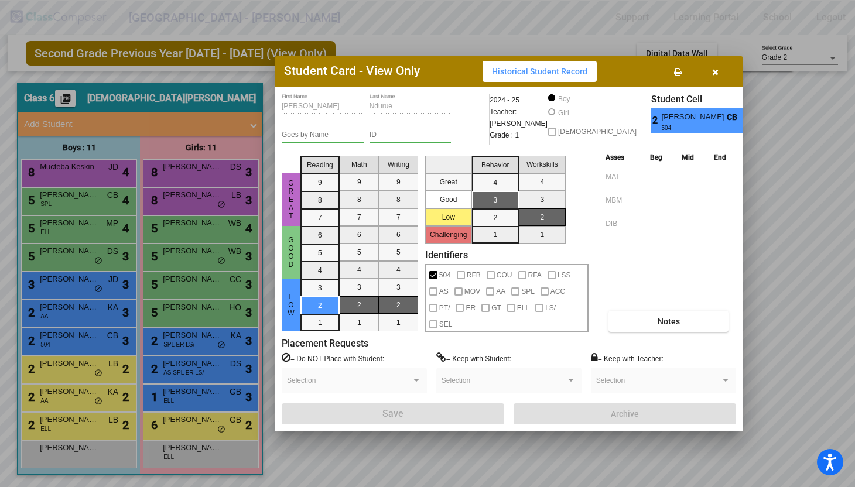
click at [185, 450] on div at bounding box center [427, 243] width 855 height 487
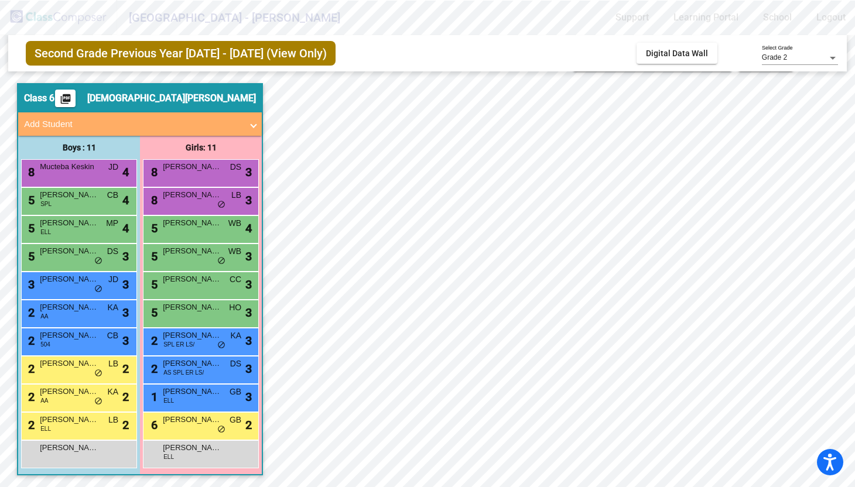
click at [185, 450] on span "[PERSON_NAME]" at bounding box center [192, 448] width 59 height 12
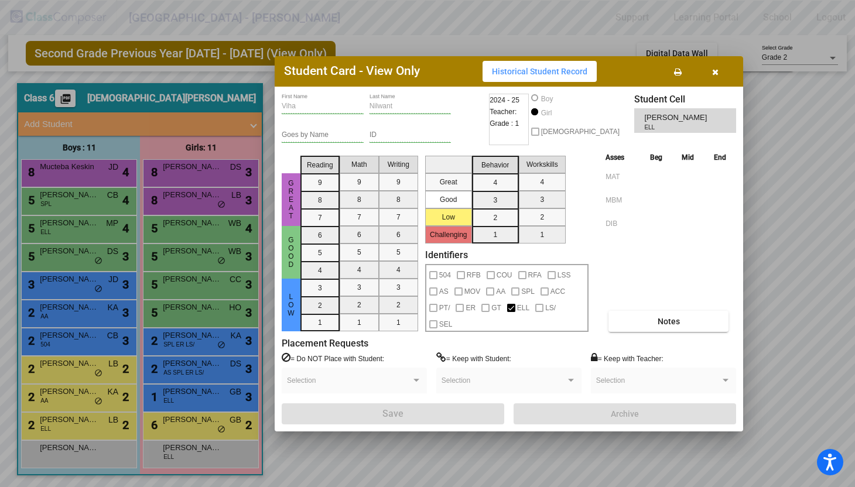
click at [46, 392] on div at bounding box center [427, 243] width 855 height 487
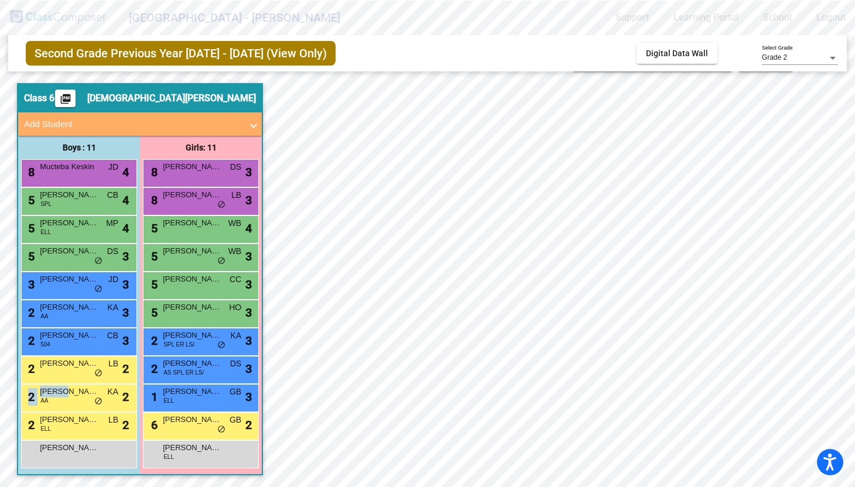
click at [46, 392] on span "[PERSON_NAME]" at bounding box center [69, 392] width 59 height 12
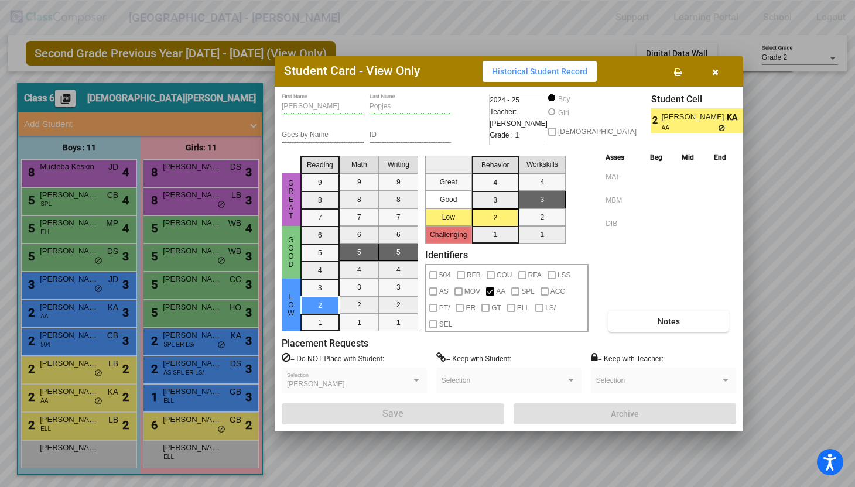
click at [175, 239] on div at bounding box center [427, 243] width 855 height 487
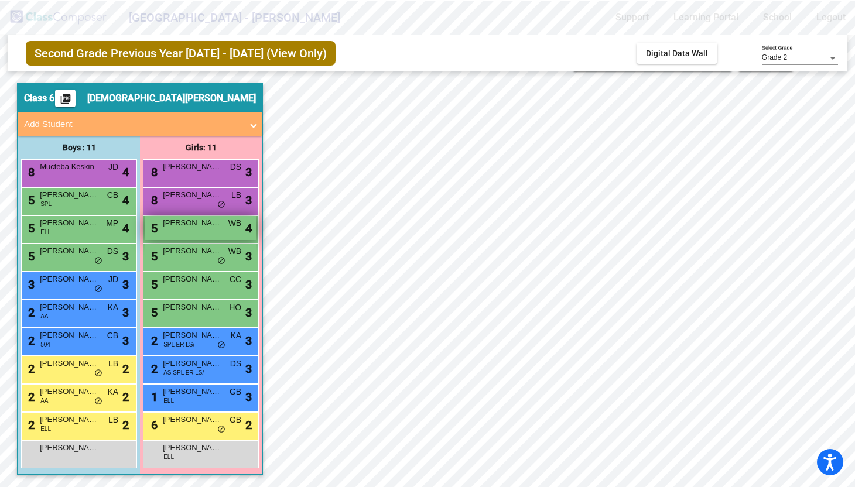
click at [175, 237] on div "5 [PERSON_NAME] WB lock do_not_disturb_alt 4" at bounding box center [201, 228] width 112 height 24
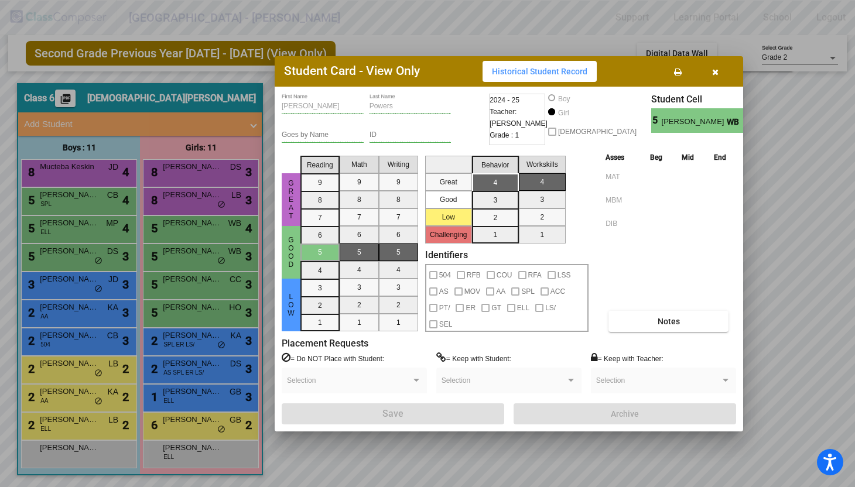
click at [180, 401] on div at bounding box center [427, 243] width 855 height 487
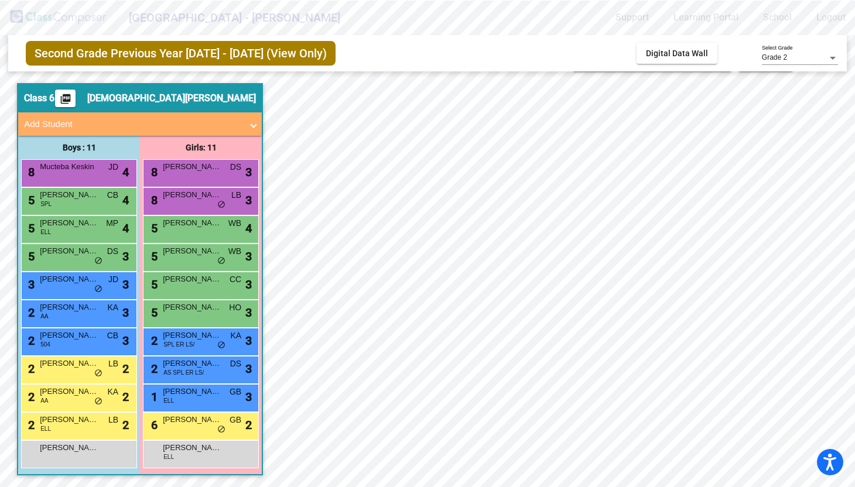
click at [180, 401] on div "1 [PERSON_NAME] ELL GB lock do_not_disturb_alt 3" at bounding box center [201, 397] width 112 height 24
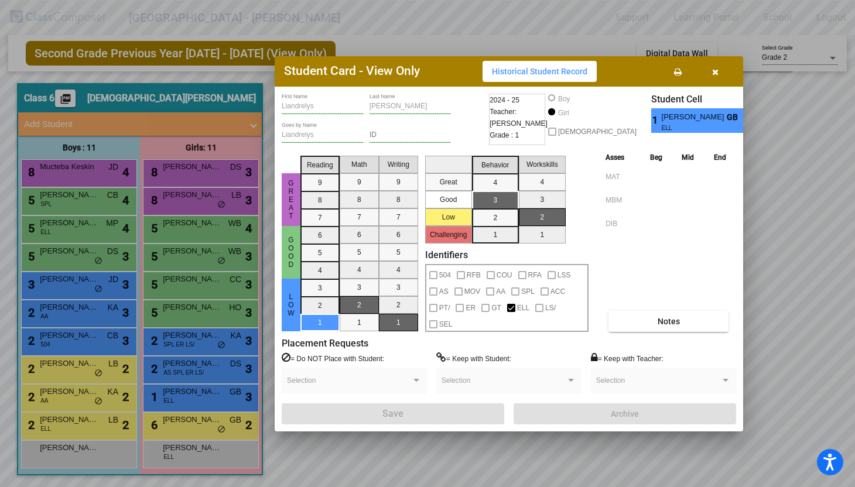
click at [186, 206] on div at bounding box center [427, 243] width 855 height 487
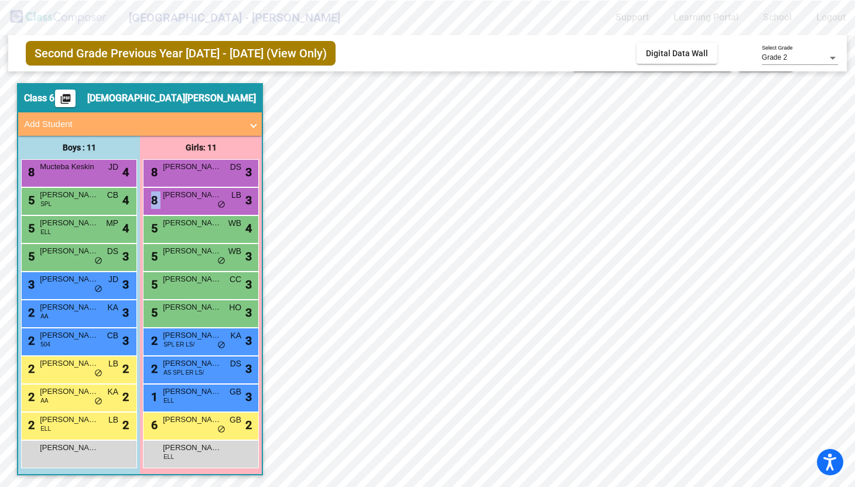
click at [186, 206] on div "8 [PERSON_NAME] lock do_not_disturb_alt 3" at bounding box center [201, 200] width 112 height 24
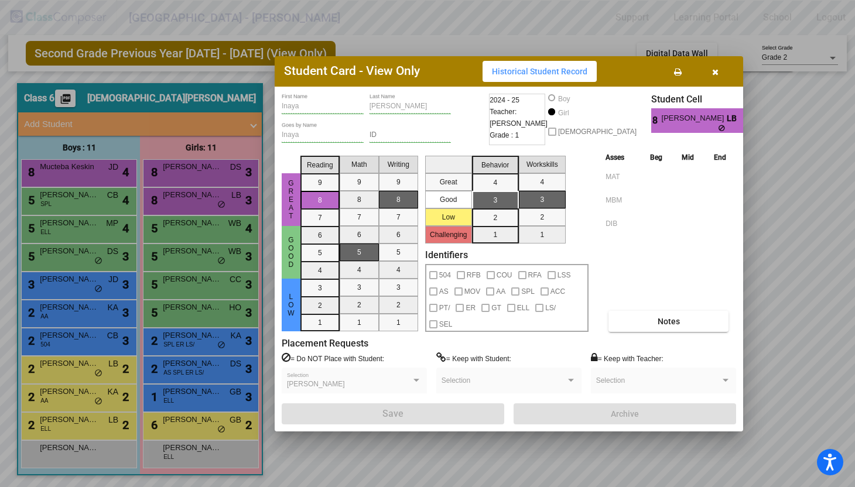
click at [177, 262] on div at bounding box center [427, 243] width 855 height 487
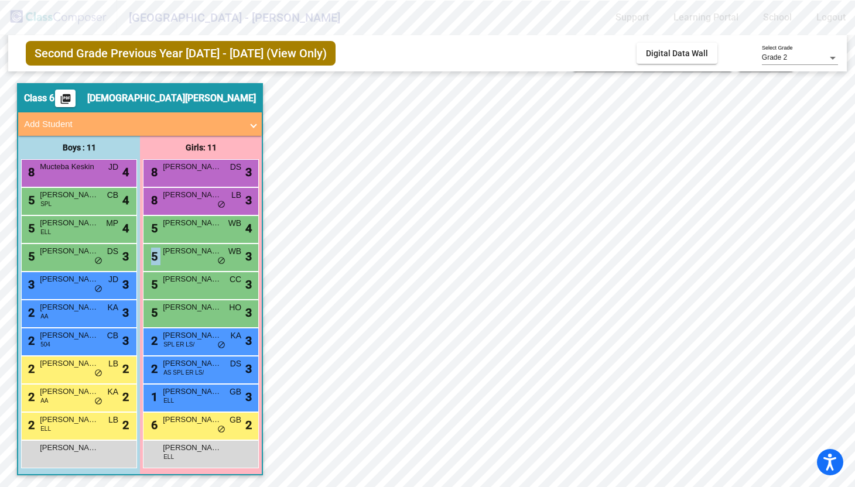
click at [177, 262] on div "5 [PERSON_NAME] WB lock do_not_disturb_alt 3" at bounding box center [201, 256] width 112 height 24
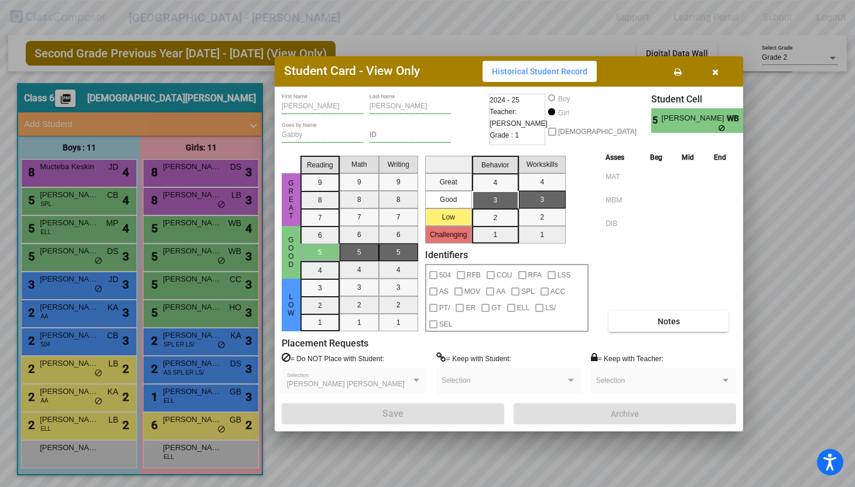
click at [83, 202] on div at bounding box center [427, 243] width 855 height 487
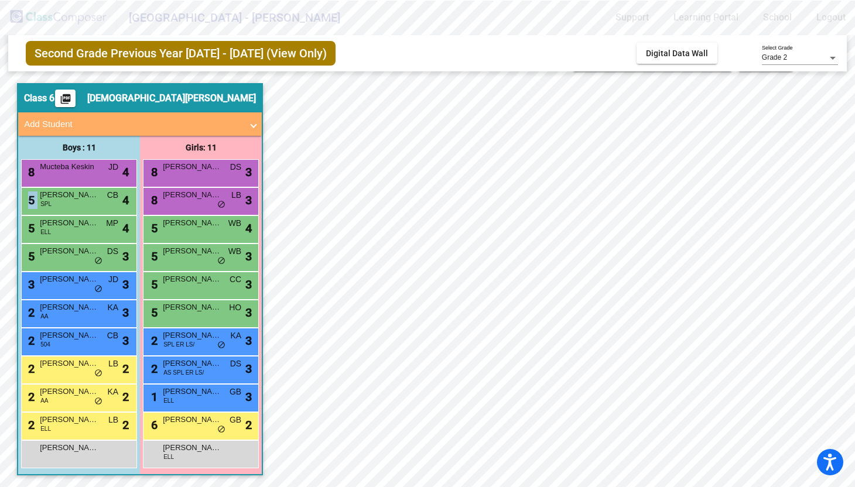
click at [83, 202] on div "5 [PERSON_NAME]-Sing SPL CB lock do_not_disturb_alt 4" at bounding box center [78, 200] width 112 height 24
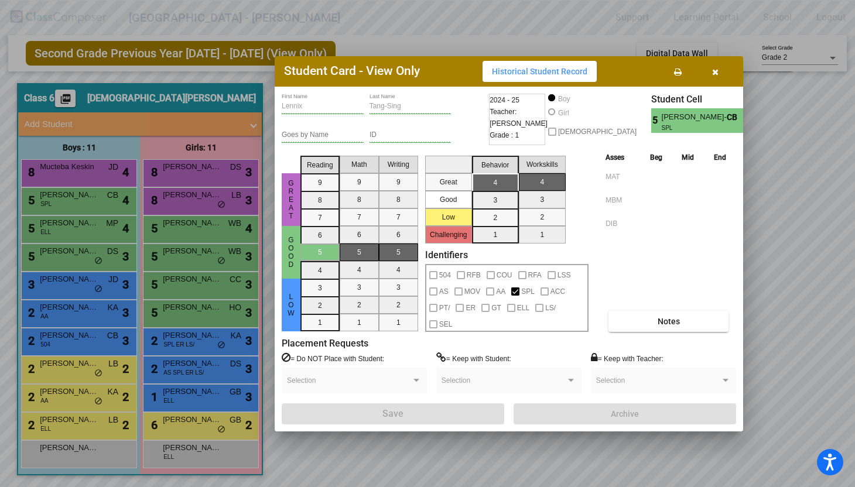
click at [70, 317] on div at bounding box center [427, 243] width 855 height 487
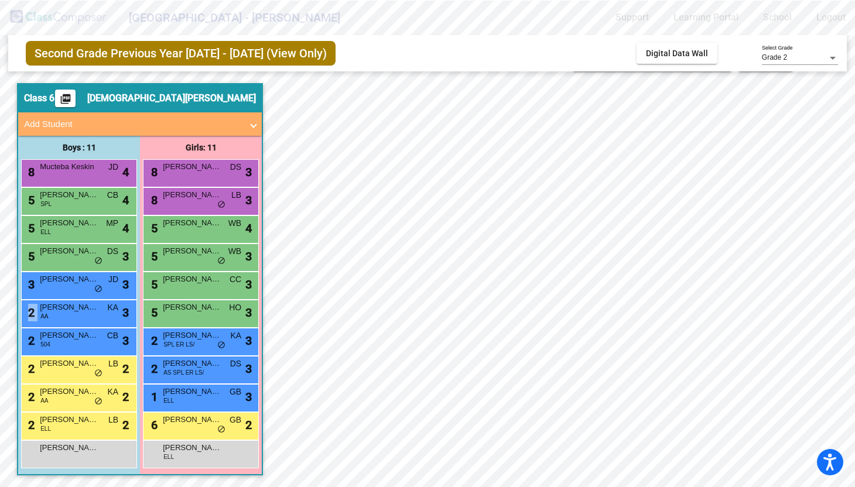
click at [70, 317] on div "2 Cairo [PERSON_NAME] KA lock do_not_disturb_alt 3" at bounding box center [78, 312] width 112 height 24
